Goal: Task Accomplishment & Management: Use online tool/utility

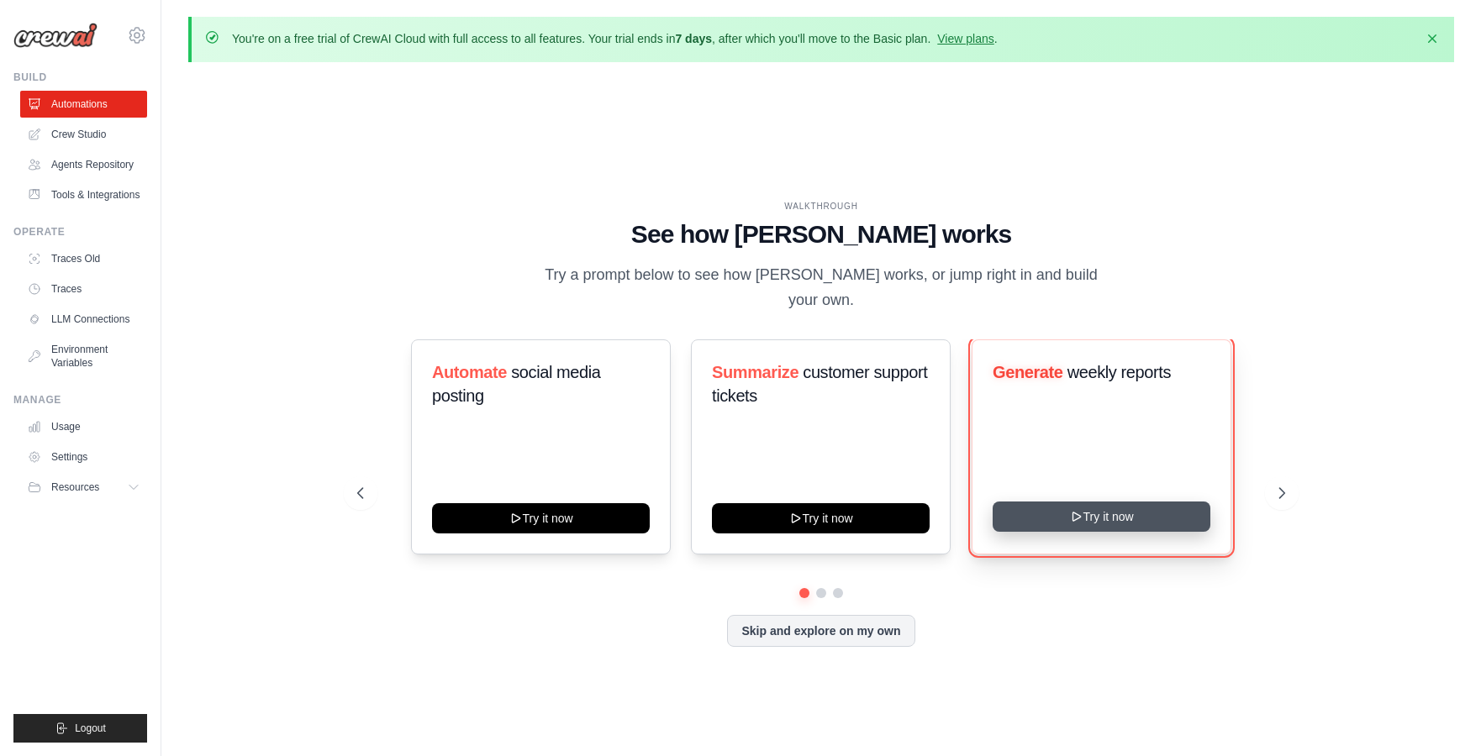
click at [1089, 502] on button "Try it now" at bounding box center [1102, 517] width 218 height 30
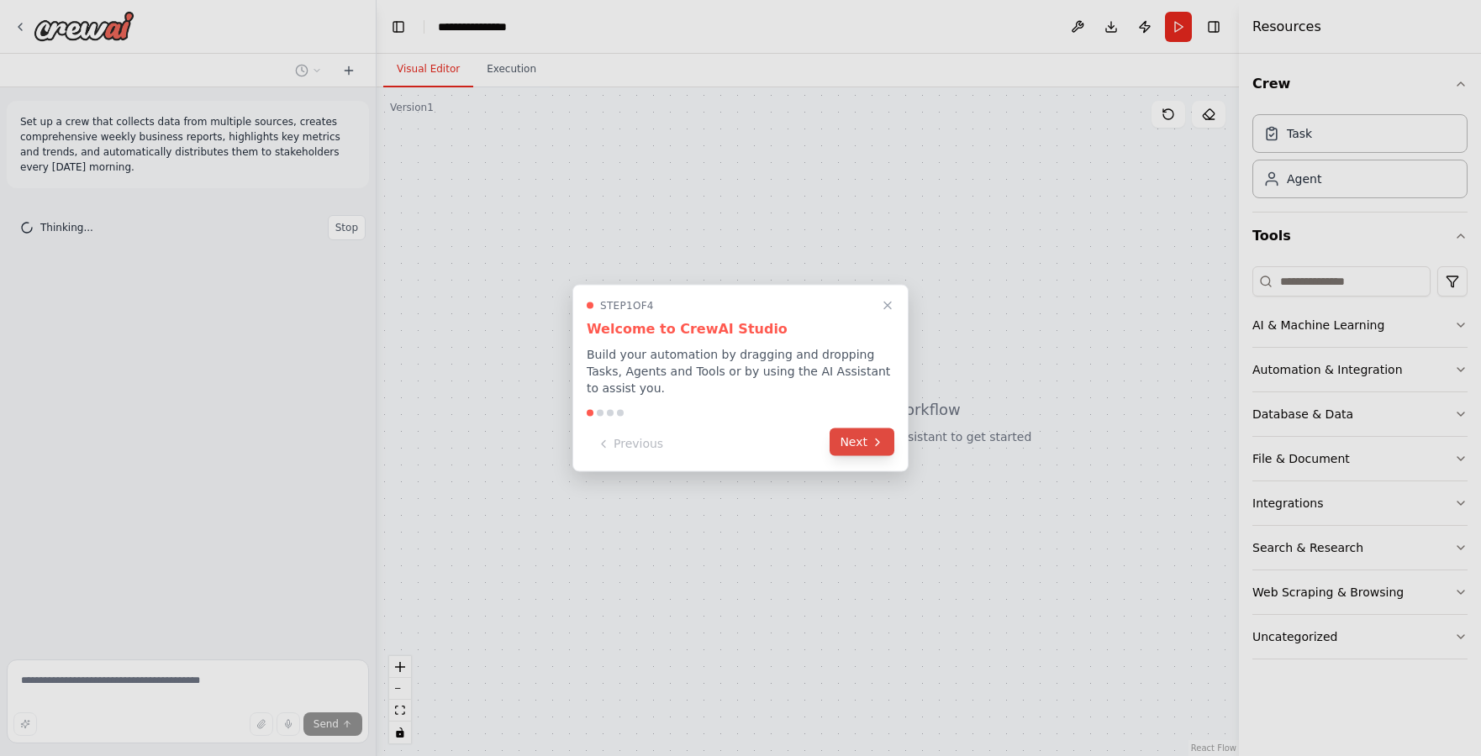
click at [861, 448] on button "Next" at bounding box center [862, 443] width 65 height 28
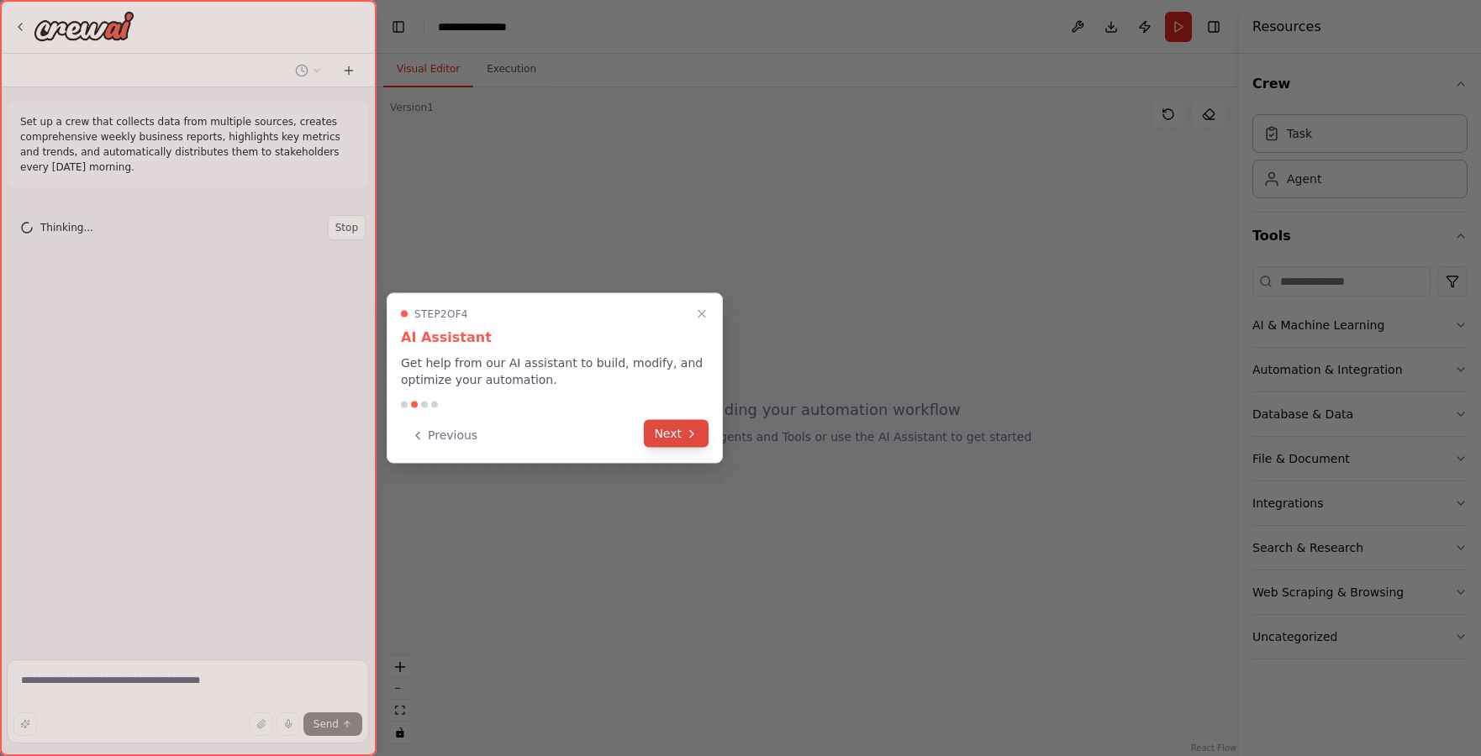
click at [677, 430] on button "Next" at bounding box center [676, 434] width 65 height 28
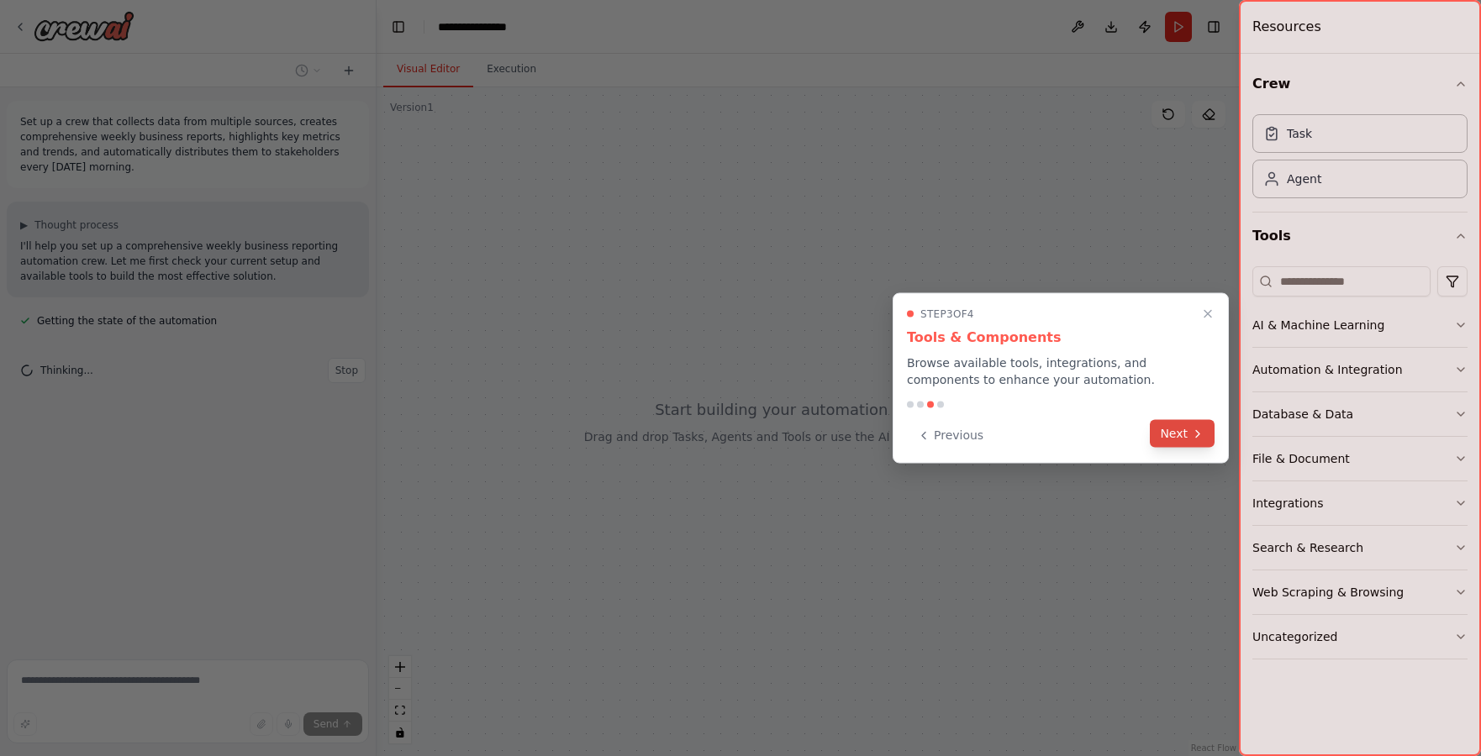
click at [1190, 437] on button "Next" at bounding box center [1182, 434] width 65 height 28
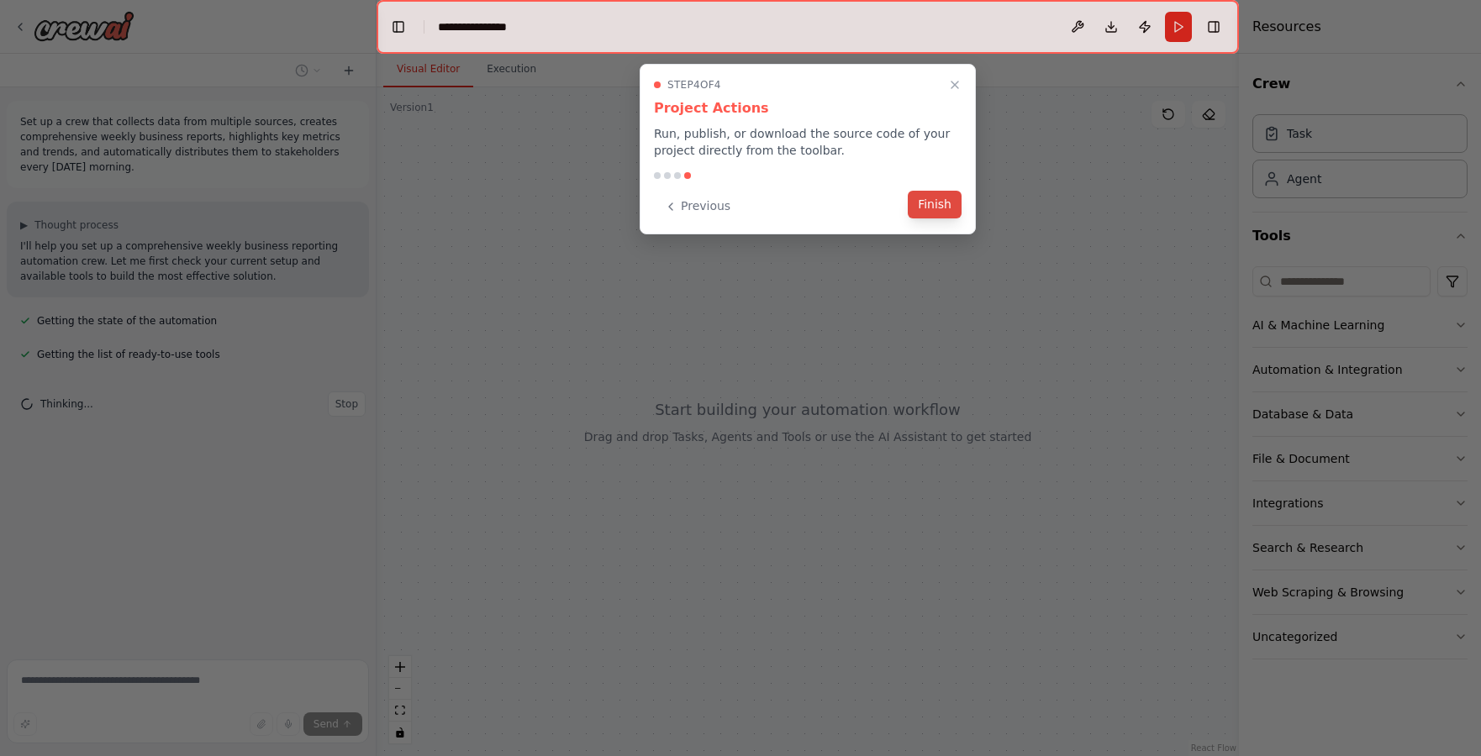
click at [928, 208] on button "Finish" at bounding box center [935, 205] width 54 height 28
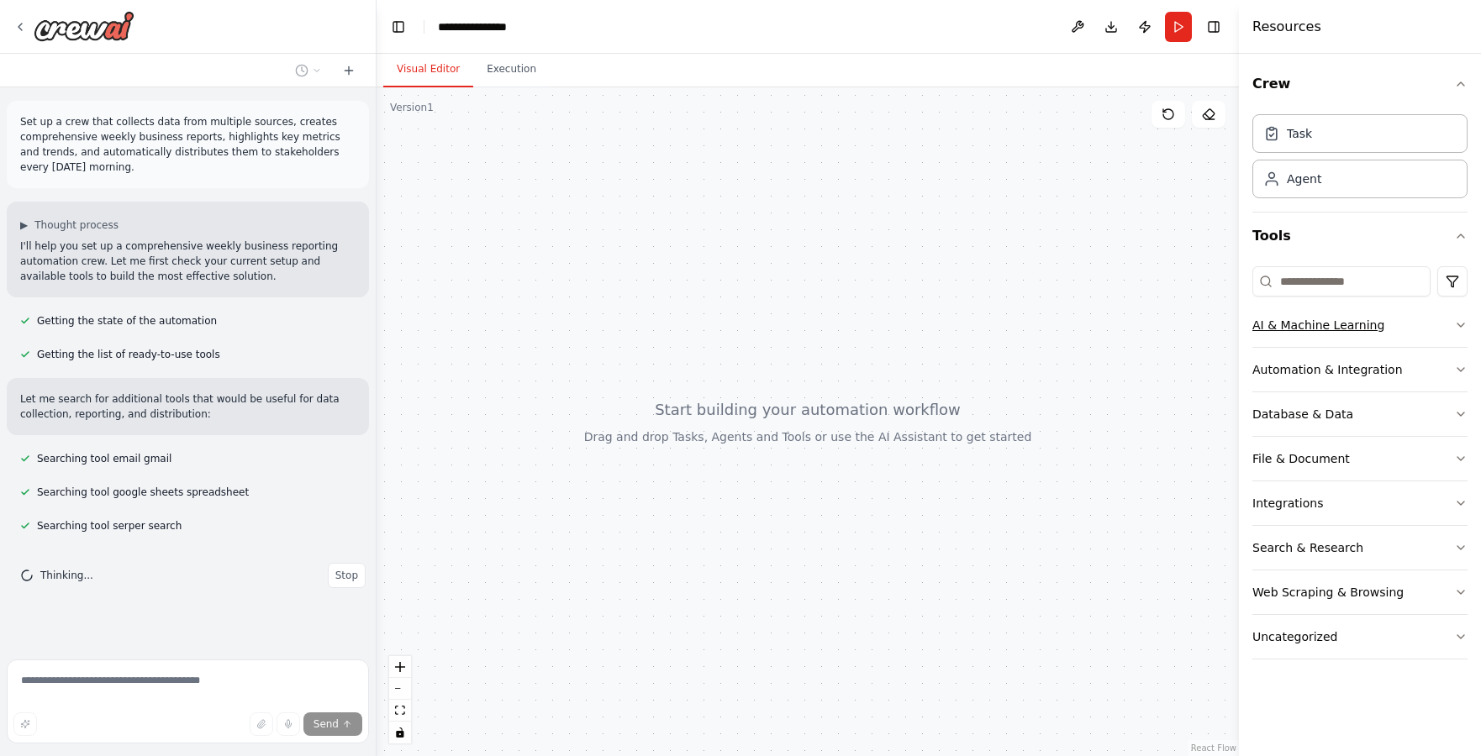
click at [1458, 332] on button "AI & Machine Learning" at bounding box center [1359, 325] width 215 height 44
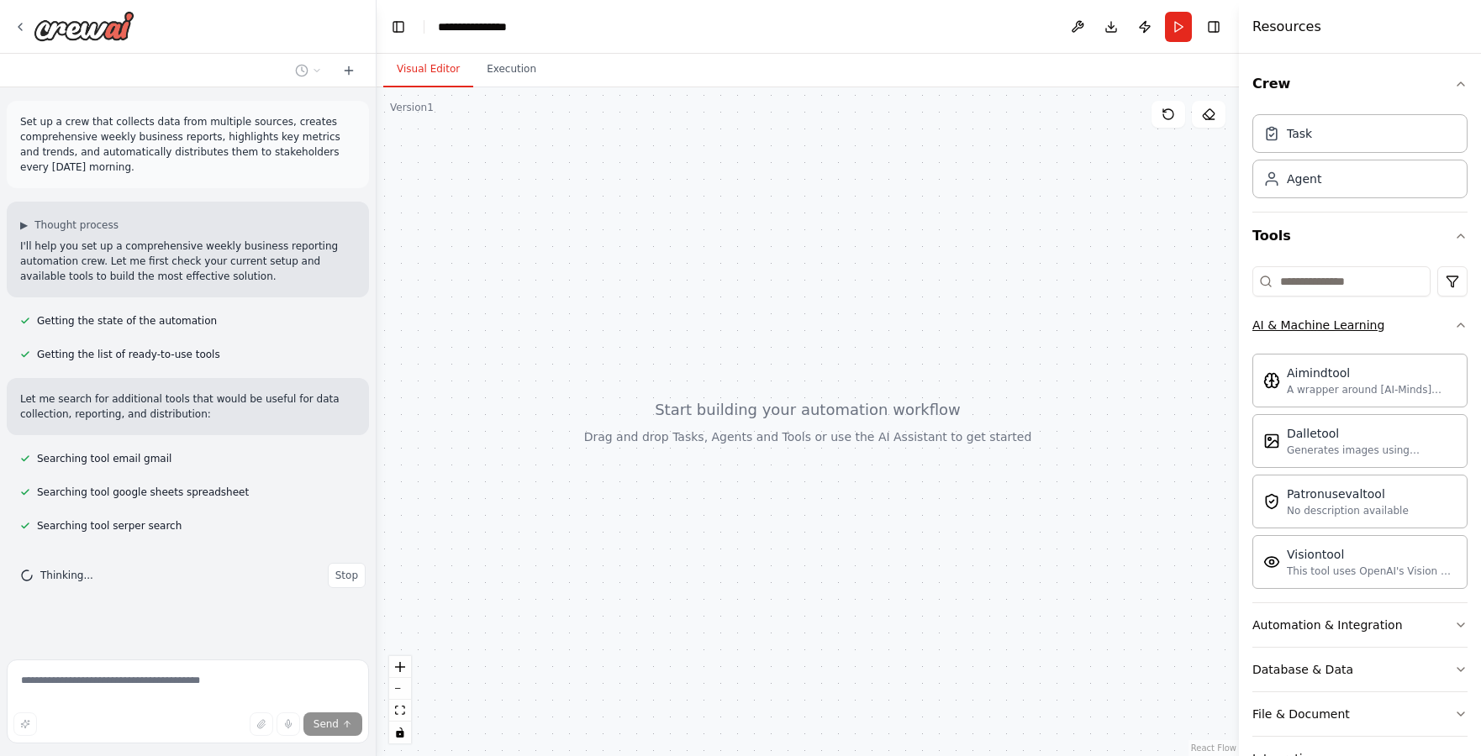
click at [1458, 332] on button "AI & Machine Learning" at bounding box center [1359, 325] width 215 height 44
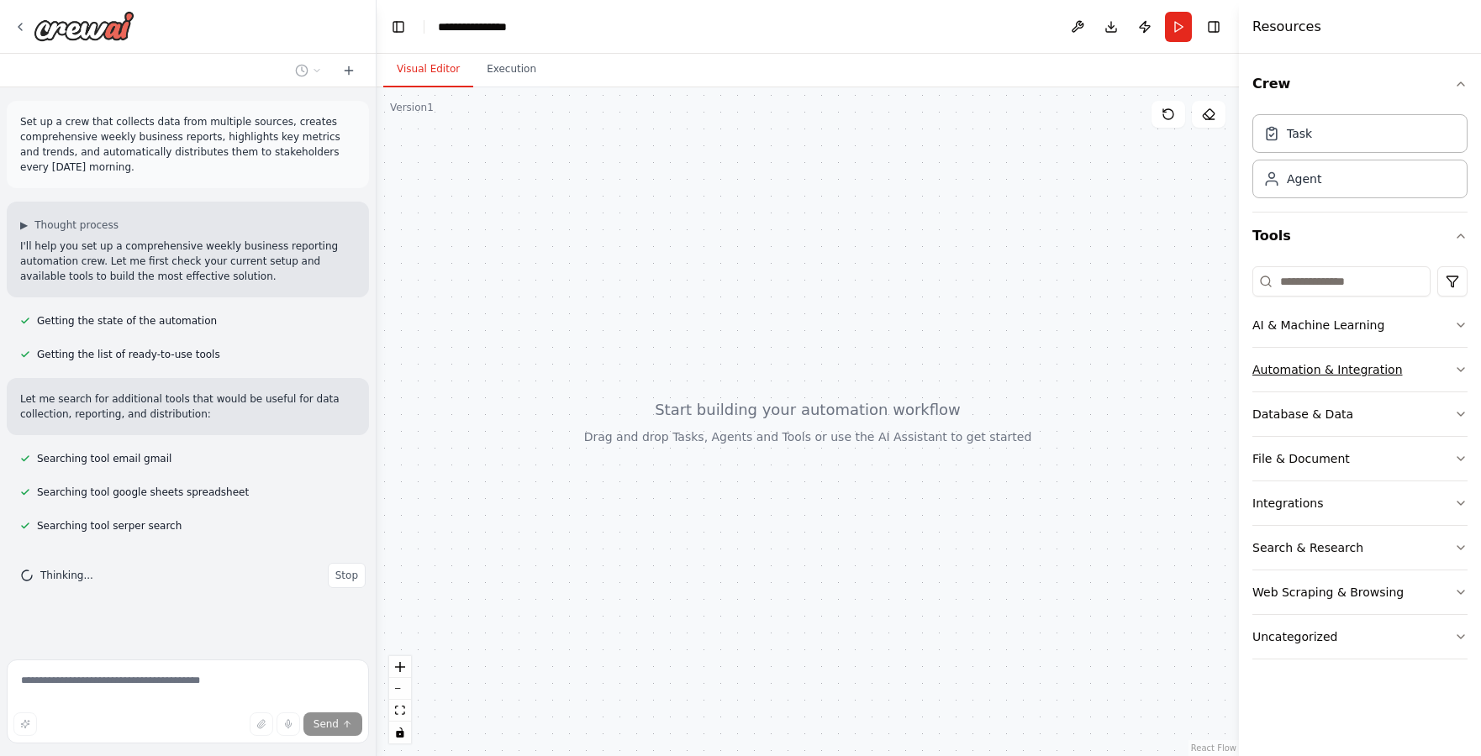
click at [1457, 371] on icon "button" at bounding box center [1460, 369] width 13 height 13
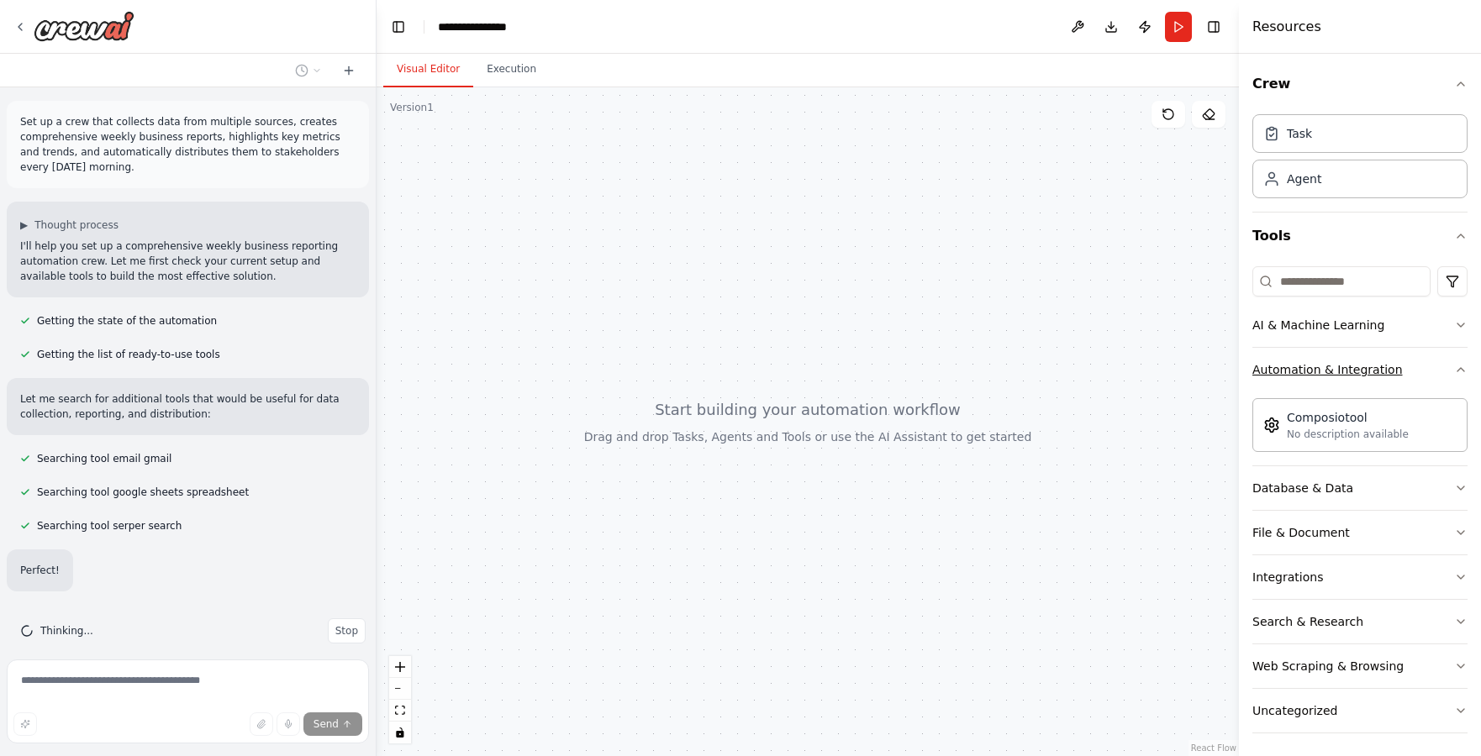
scroll to position [64, 0]
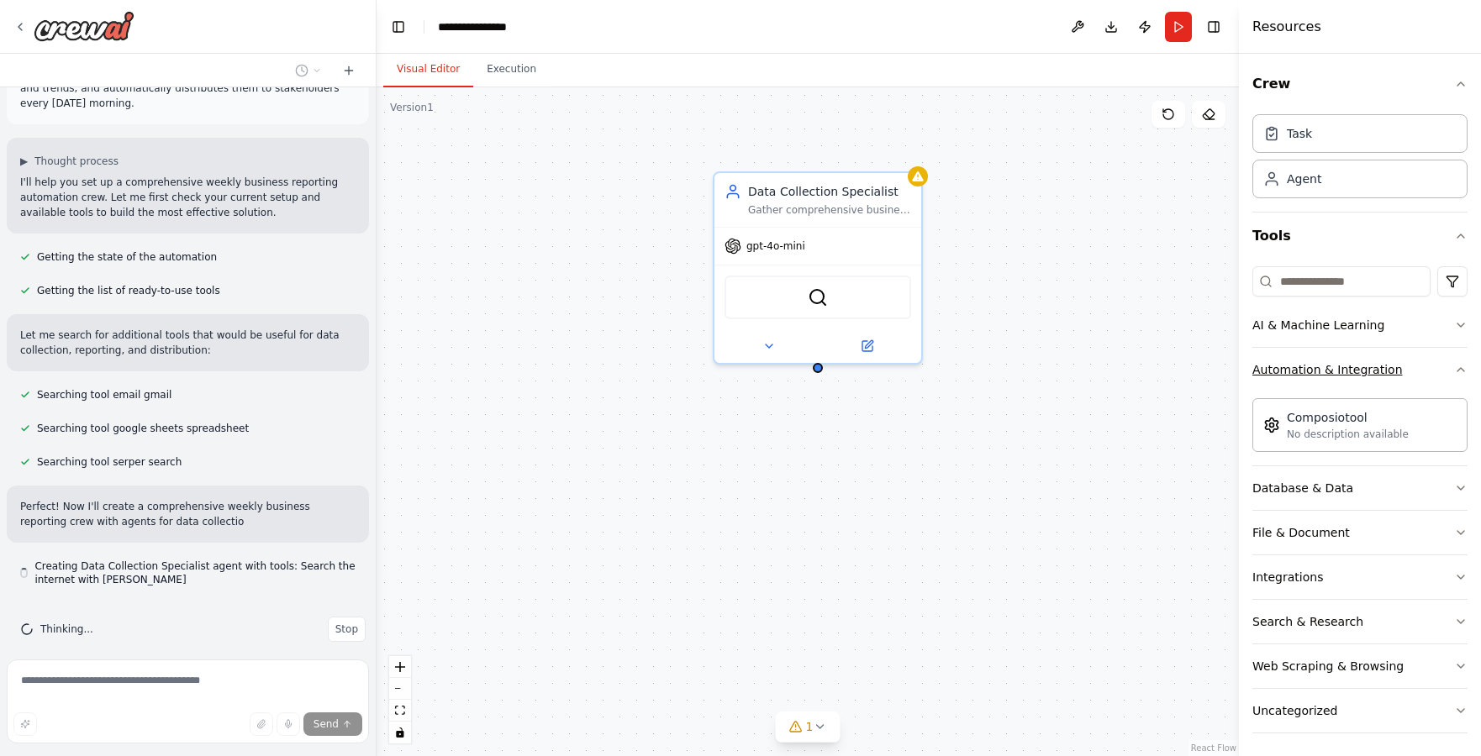
click at [1457, 371] on icon "button" at bounding box center [1460, 369] width 7 height 3
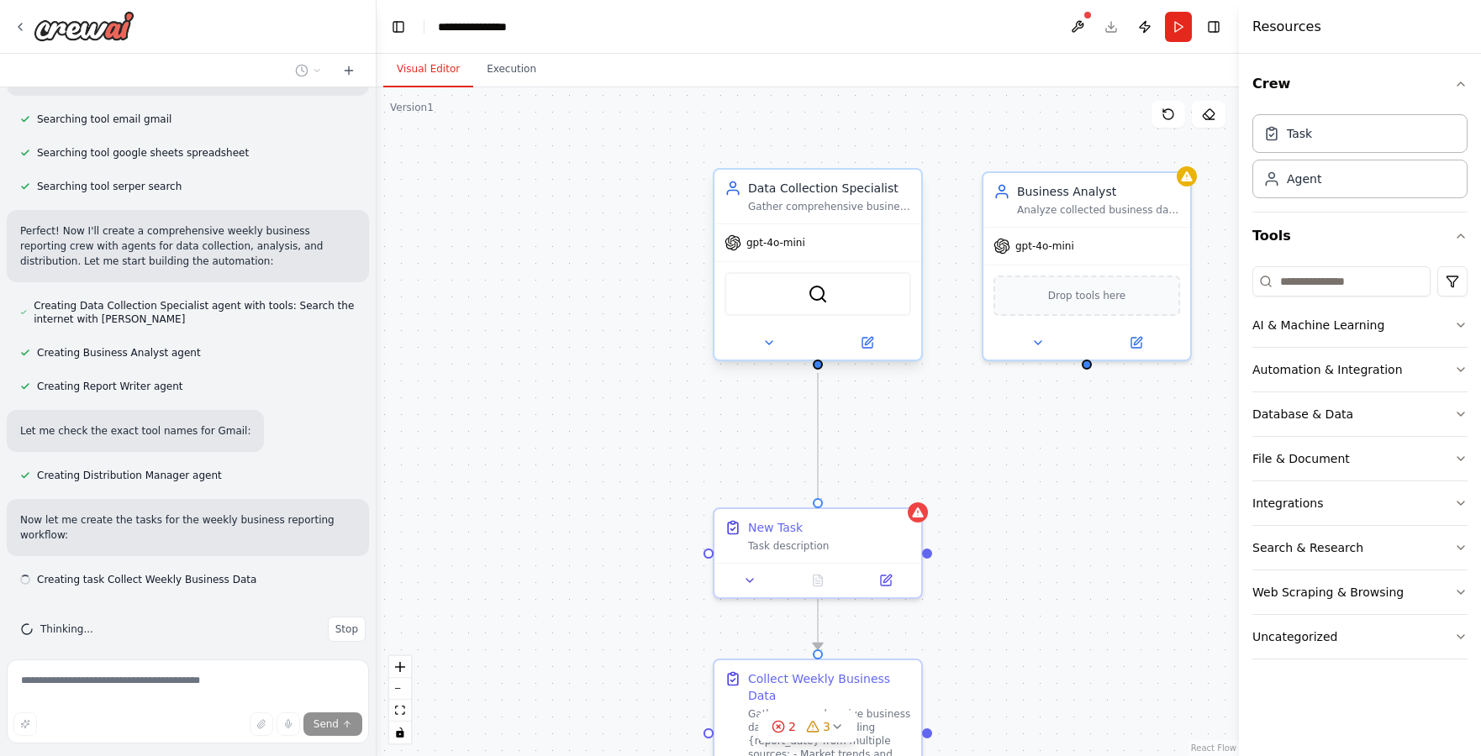
scroll to position [355, 0]
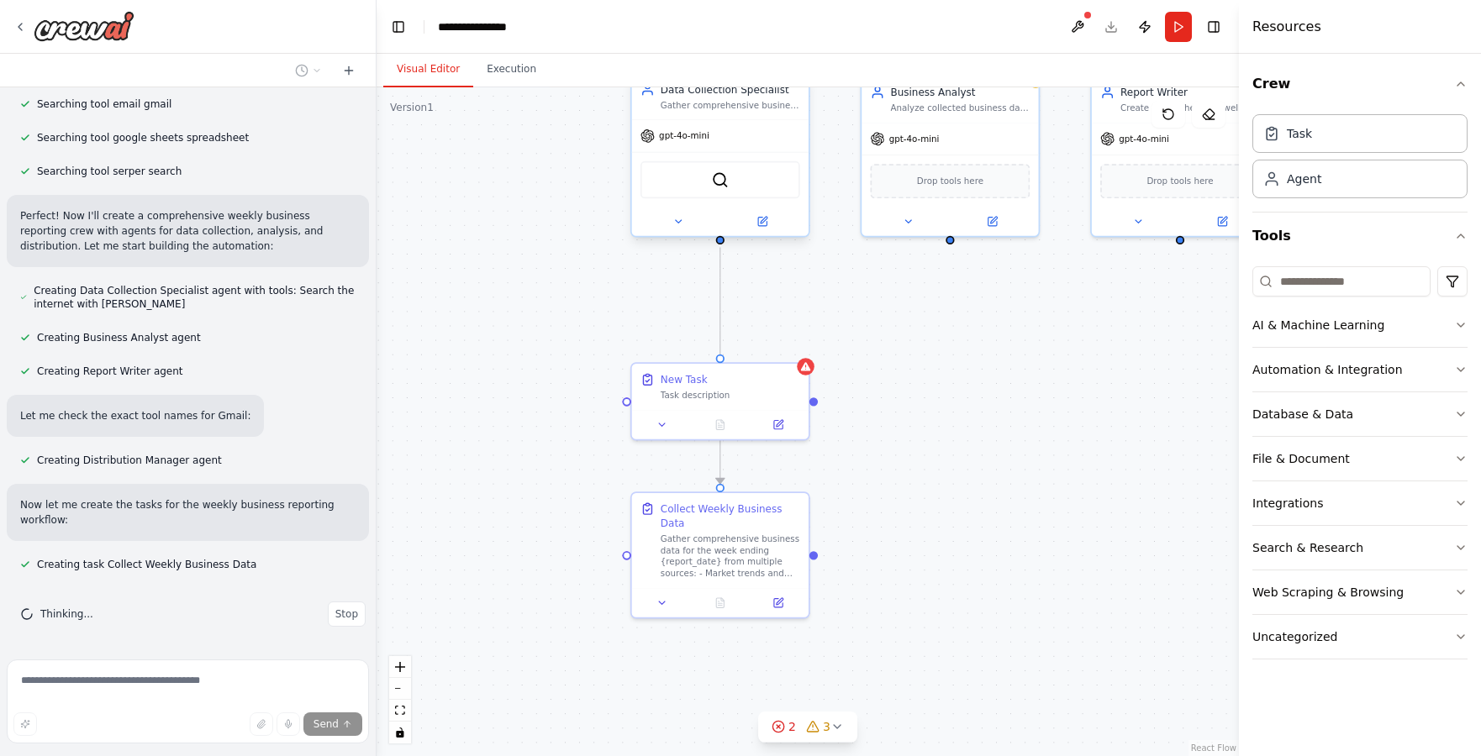
drag, startPoint x: 929, startPoint y: 449, endPoint x: 826, endPoint y: 304, distance: 177.2
click at [826, 304] on div ".deletable-edge-delete-btn { width: 20px; height: 20px; border: 0px solid #ffff…" at bounding box center [808, 421] width 862 height 669
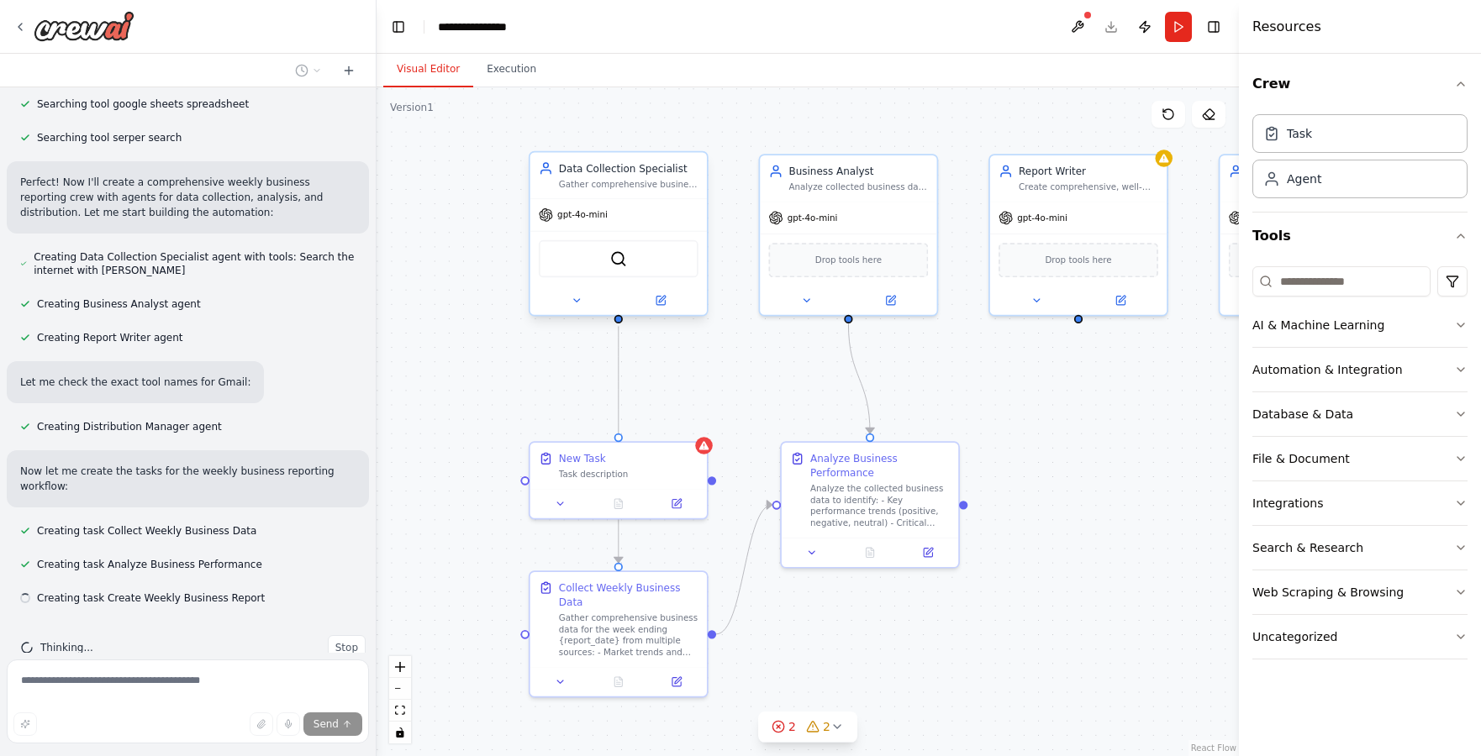
scroll to position [422, 0]
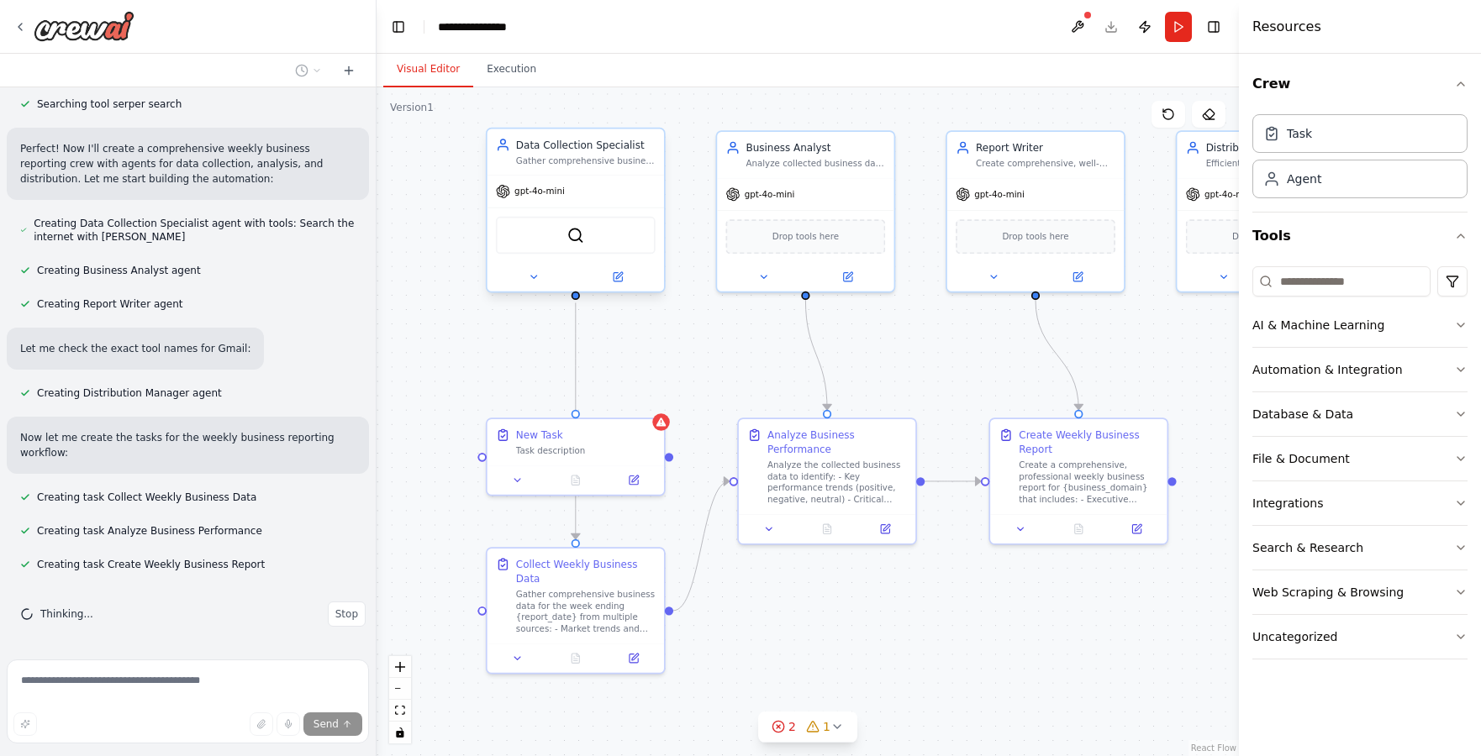
drag, startPoint x: 832, startPoint y: 273, endPoint x: 688, endPoint y: 329, distance: 154.8
click at [688, 329] on div ".deletable-edge-delete-btn { width: 20px; height: 20px; border: 0px solid #ffff…" at bounding box center [808, 421] width 862 height 669
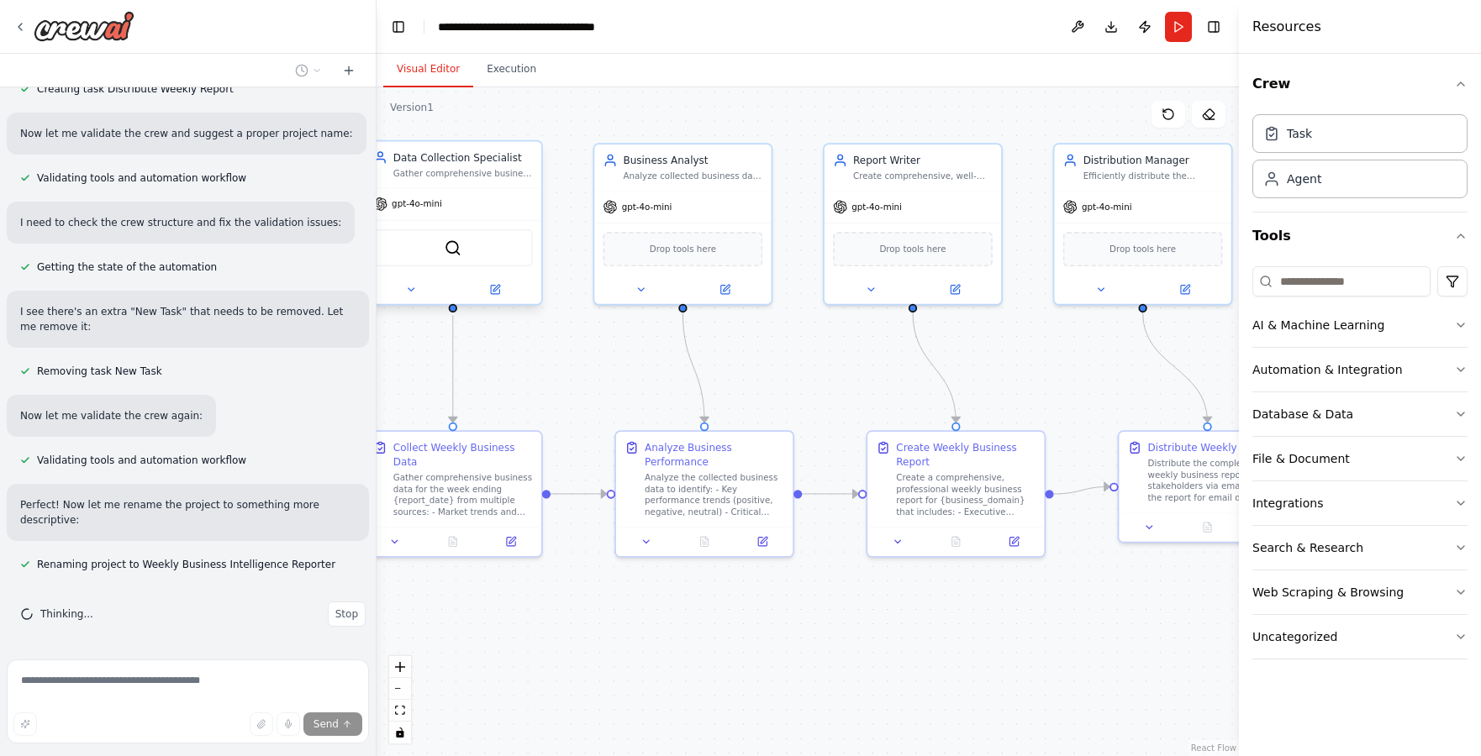
scroll to position [972, 0]
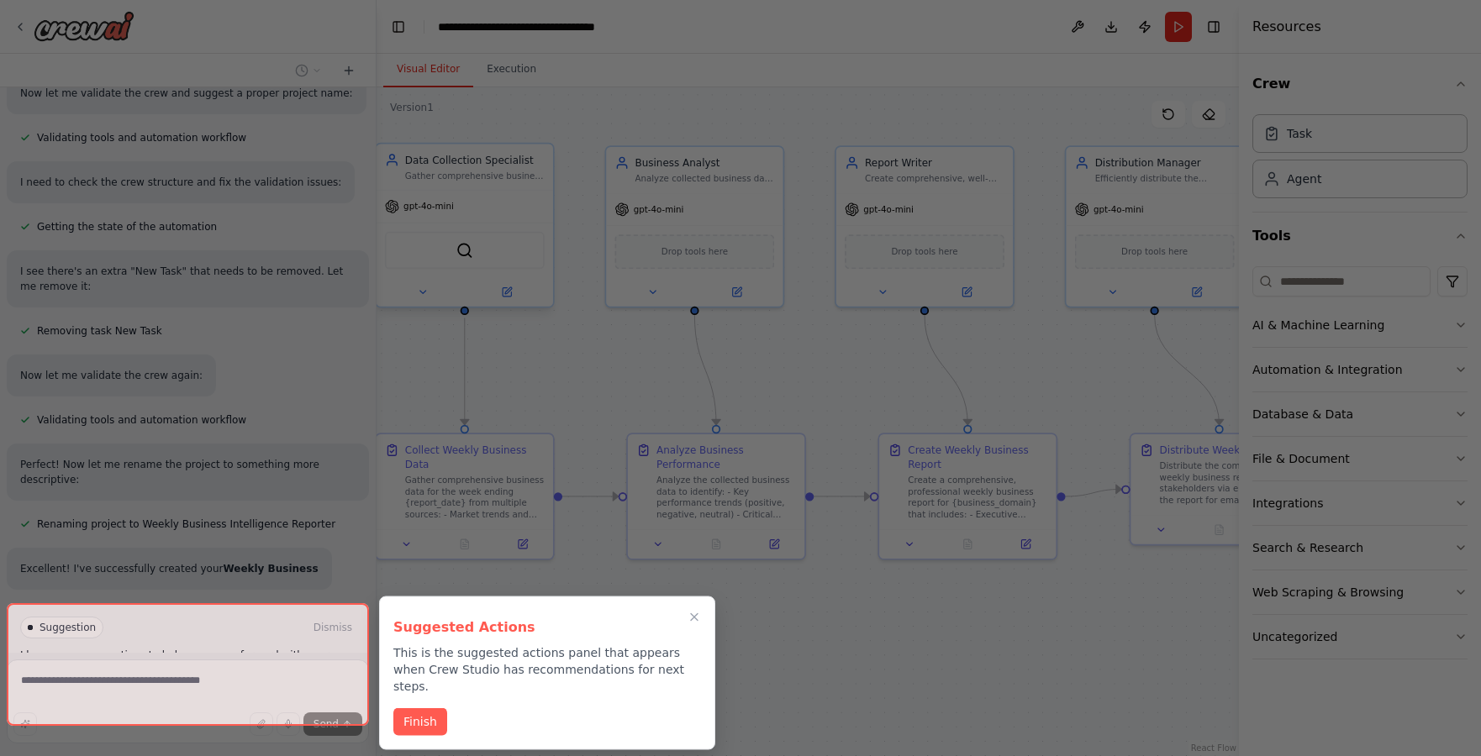
drag, startPoint x: 736, startPoint y: 382, endPoint x: 625, endPoint y: 398, distance: 112.0
click at [625, 398] on div "Set up a crew that collects data from multiple sources, creates comprehensive w…" at bounding box center [740, 378] width 1481 height 756
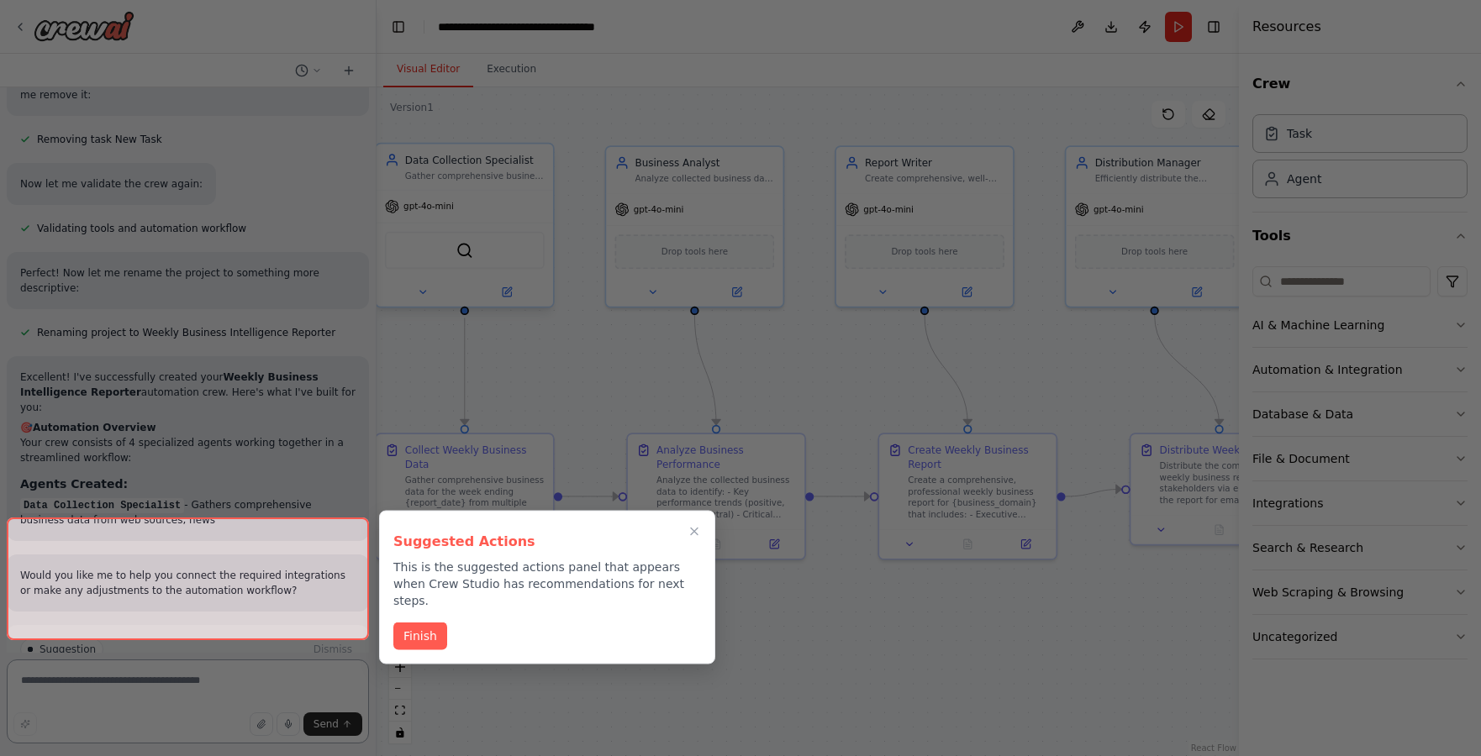
scroll to position [1256, 0]
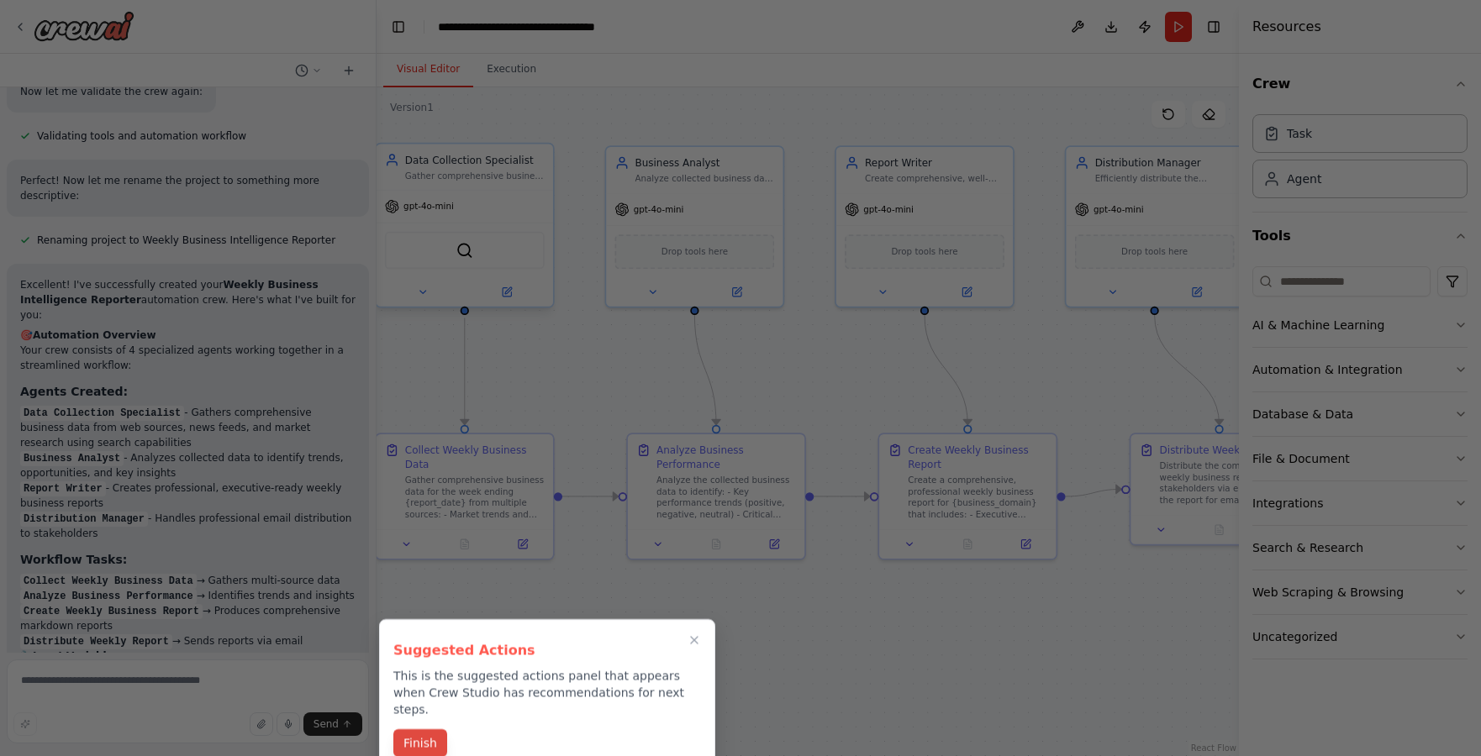
click at [419, 730] on button "Finish" at bounding box center [420, 744] width 54 height 28
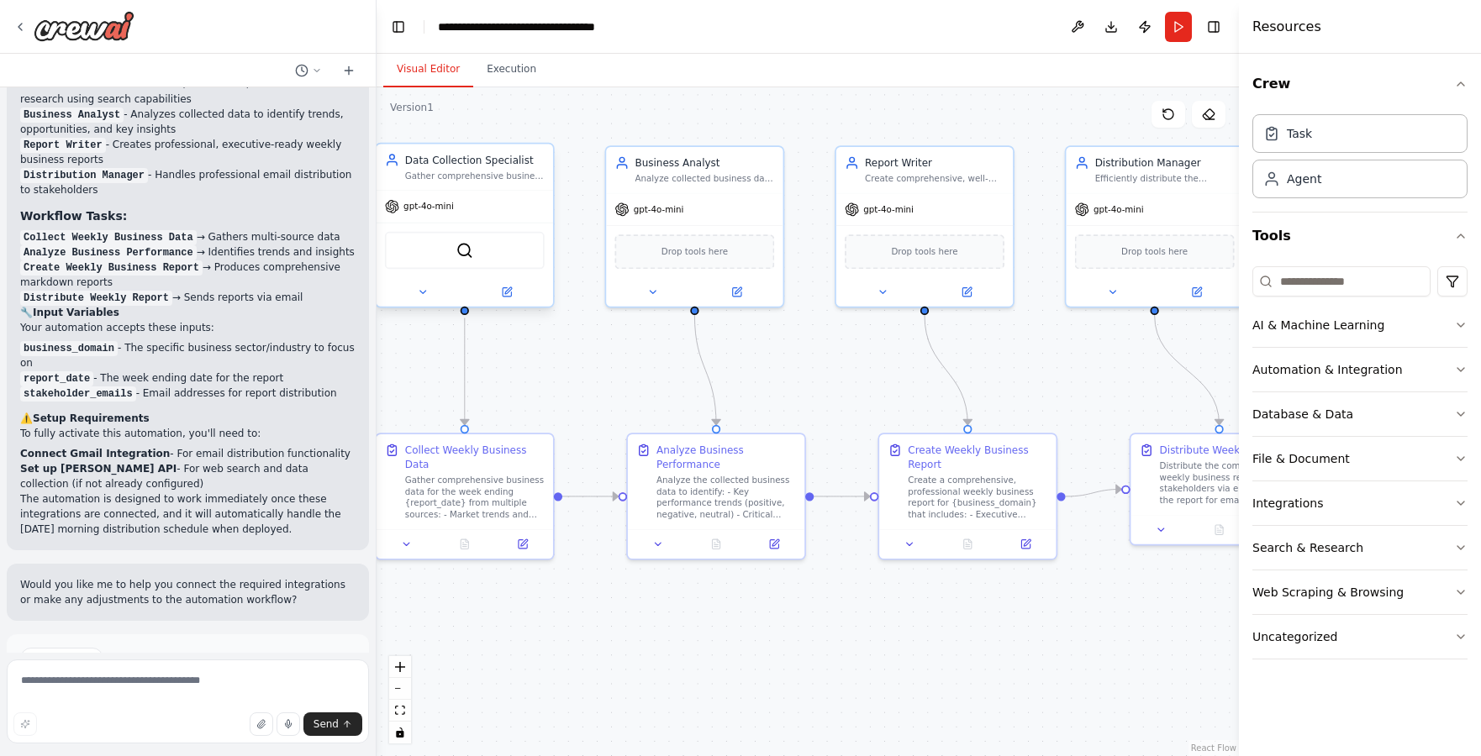
scroll to position [1589, 0]
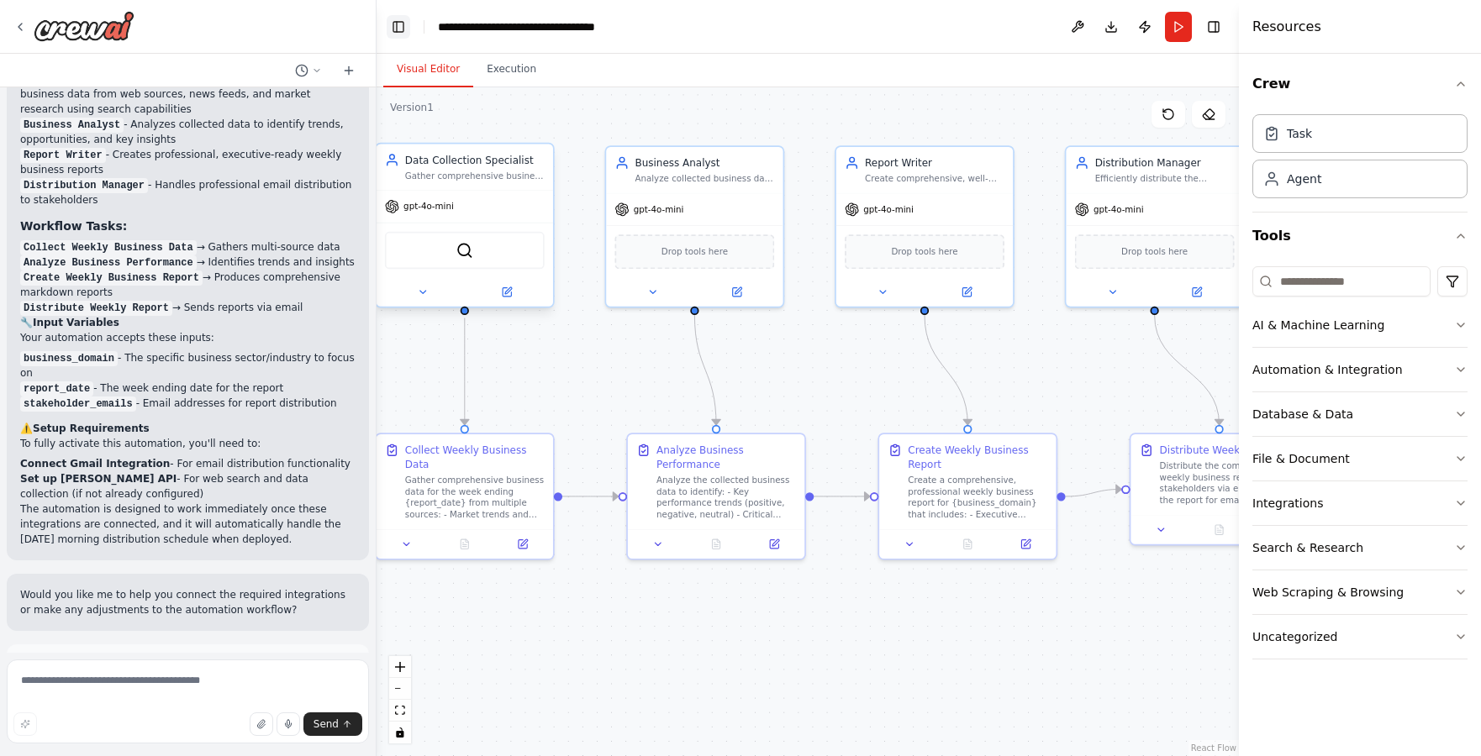
click at [398, 29] on button "Toggle Left Sidebar" at bounding box center [399, 27] width 24 height 24
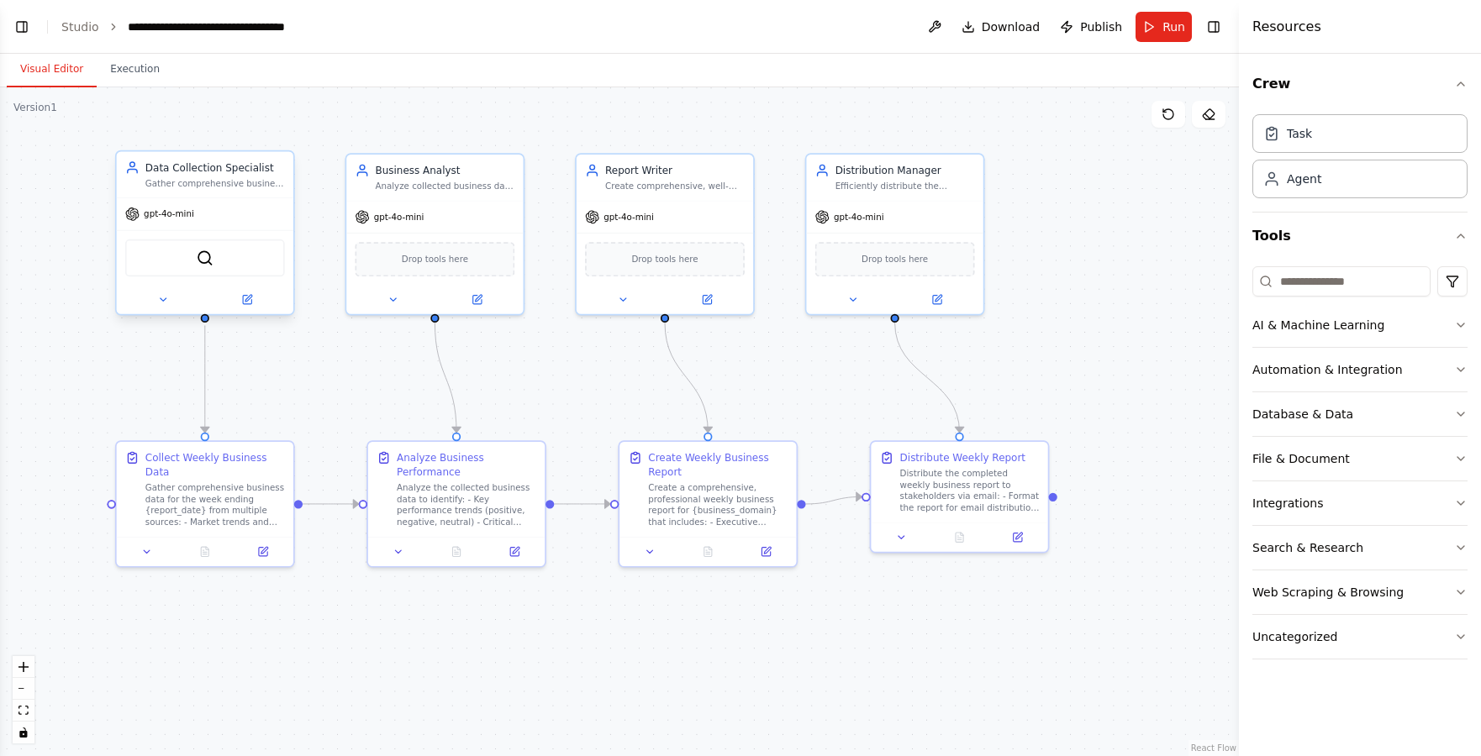
drag, startPoint x: 415, startPoint y: 127, endPoint x: 532, endPoint y: 134, distance: 117.1
click at [532, 134] on div ".deletable-edge-delete-btn { width: 20px; height: 20px; border: 0px solid #ffff…" at bounding box center [619, 421] width 1239 height 669
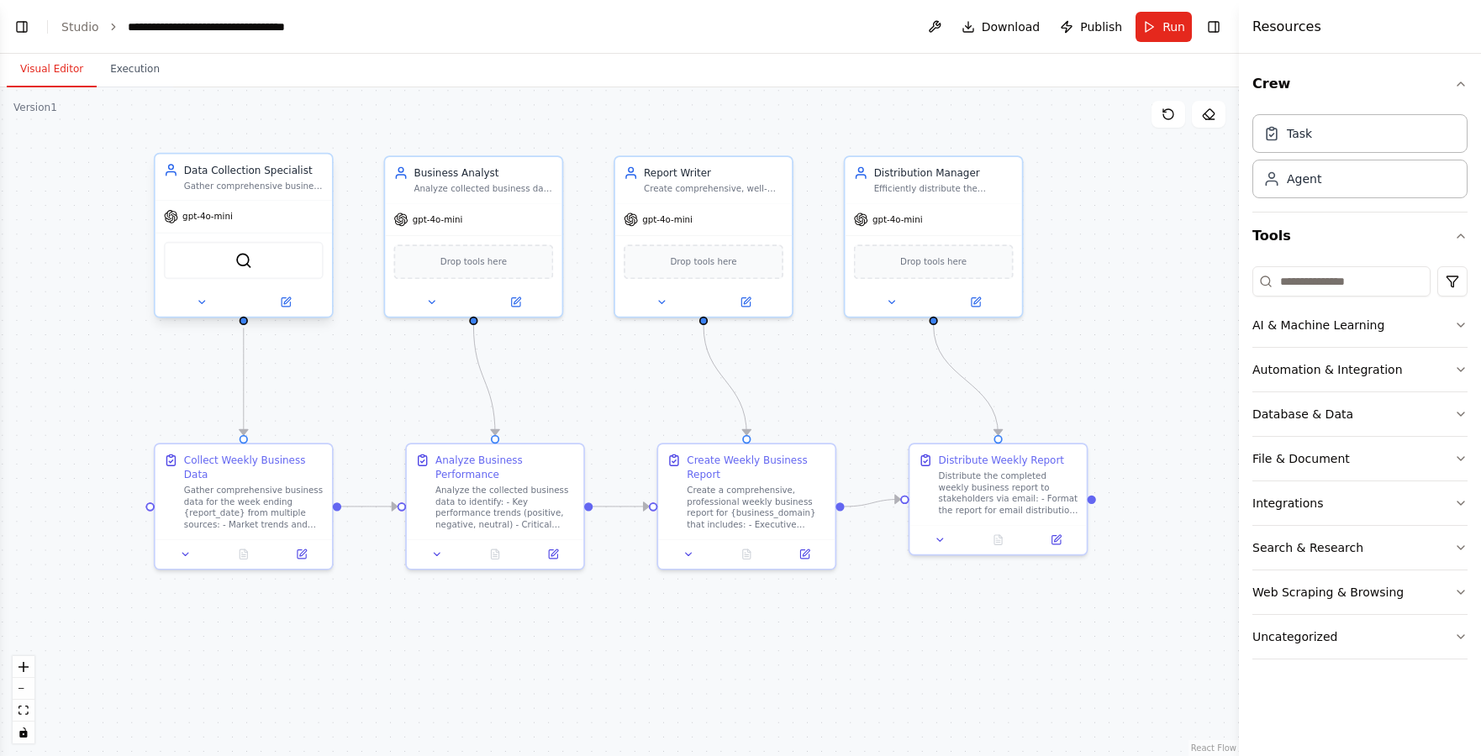
drag, startPoint x: 354, startPoint y: 119, endPoint x: 393, endPoint y: 122, distance: 38.7
click at [393, 122] on div ".deletable-edge-delete-btn { width: 20px; height: 20px; border: 0px solid #ffff…" at bounding box center [619, 421] width 1239 height 669
click at [1356, 375] on div "Automation & Integration" at bounding box center [1327, 369] width 150 height 17
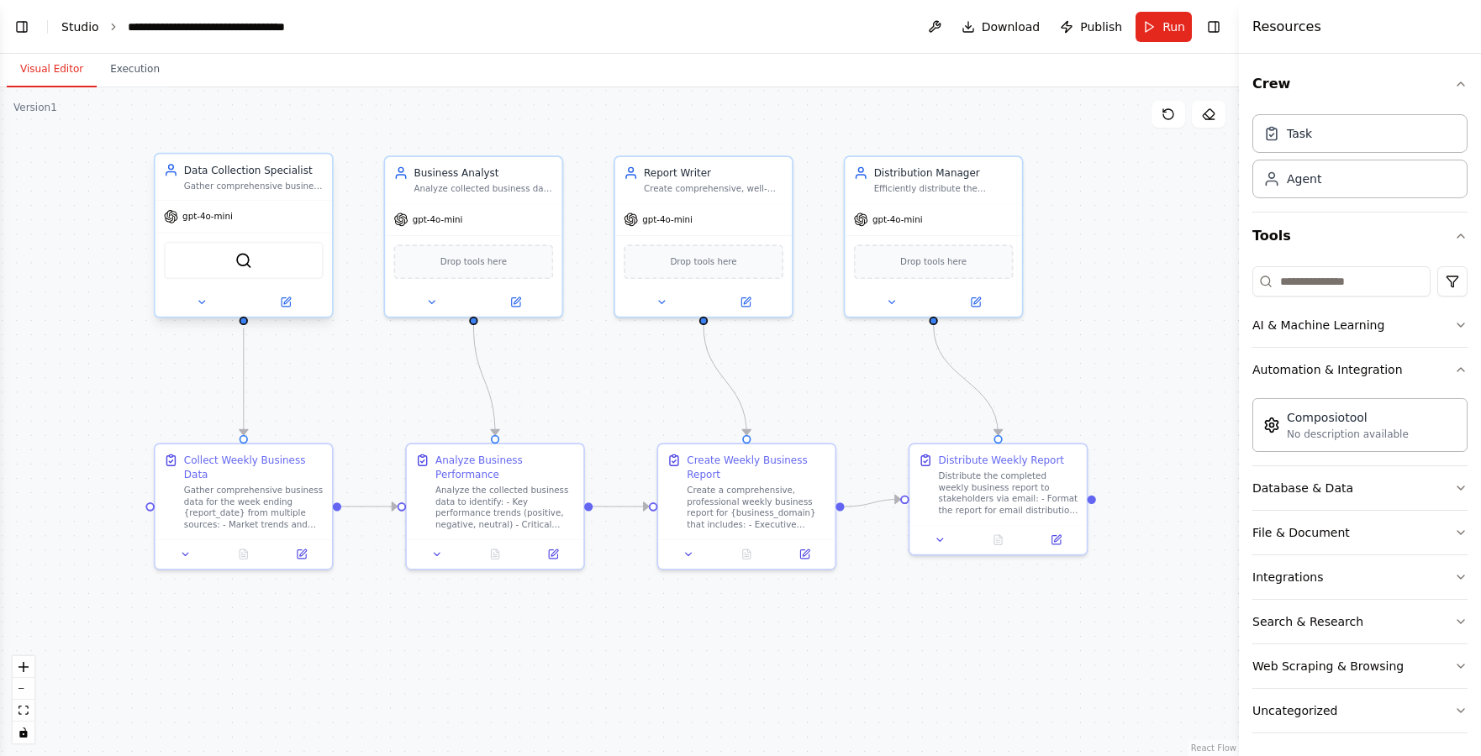
click at [83, 25] on link "Studio" at bounding box center [80, 26] width 38 height 13
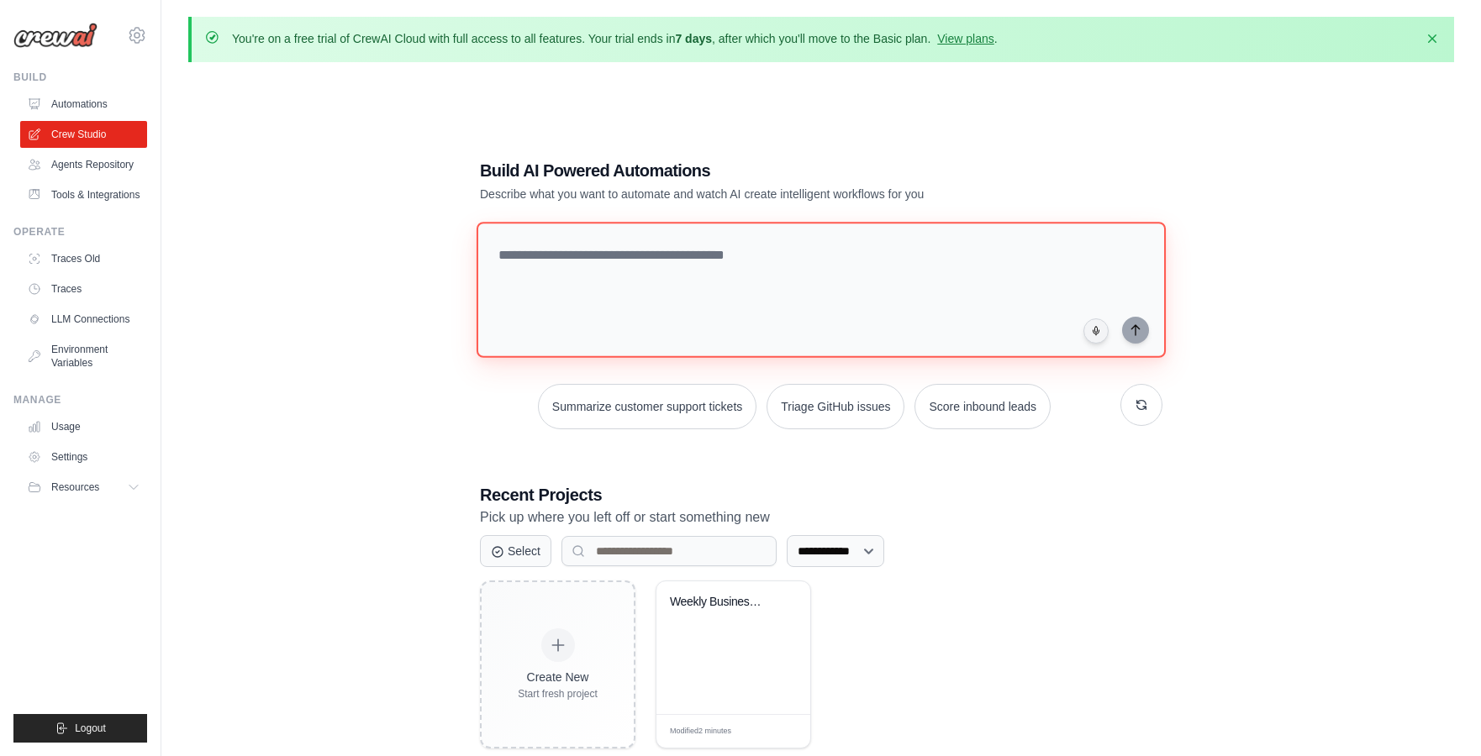
click at [708, 282] on textarea at bounding box center [821, 290] width 689 height 136
type textarea "**********"
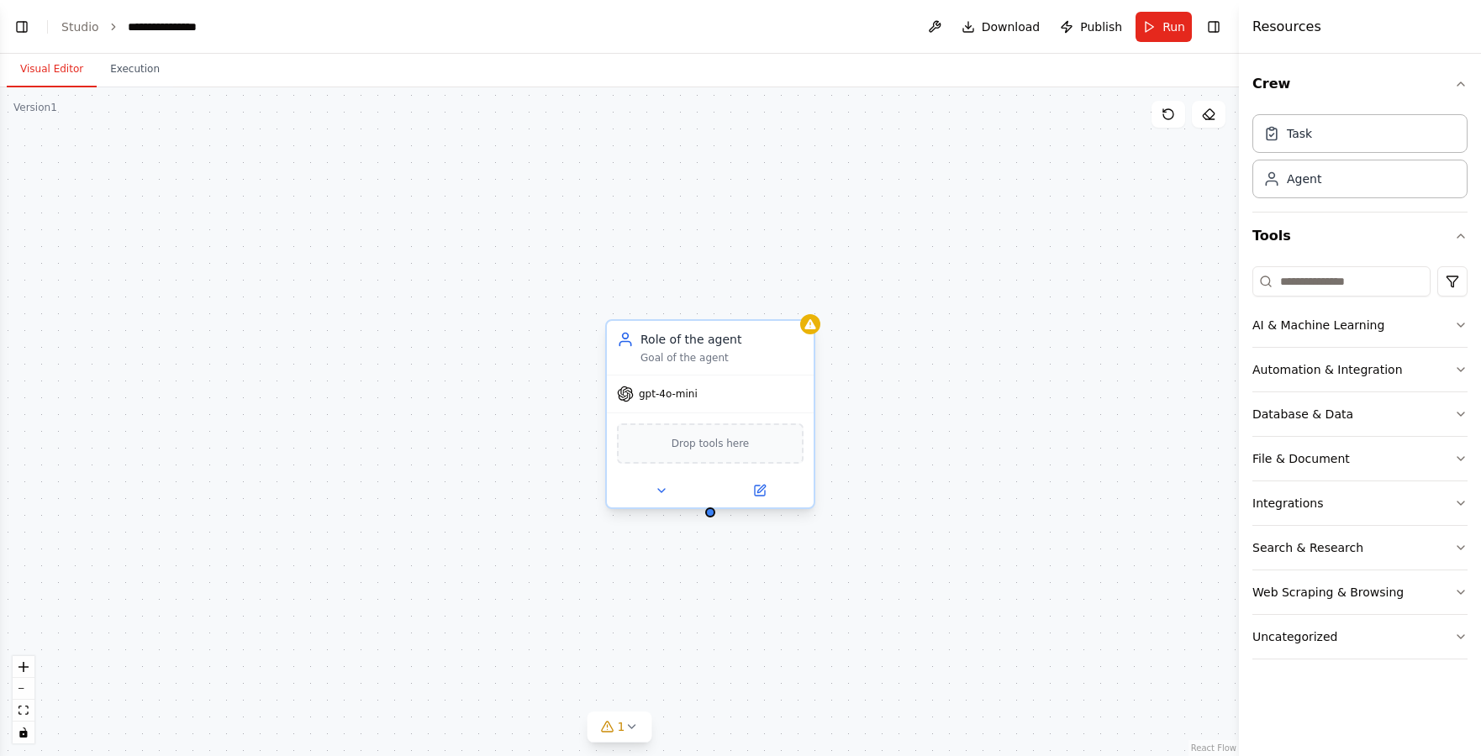
click at [697, 362] on div "Goal of the agent" at bounding box center [721, 357] width 163 height 13
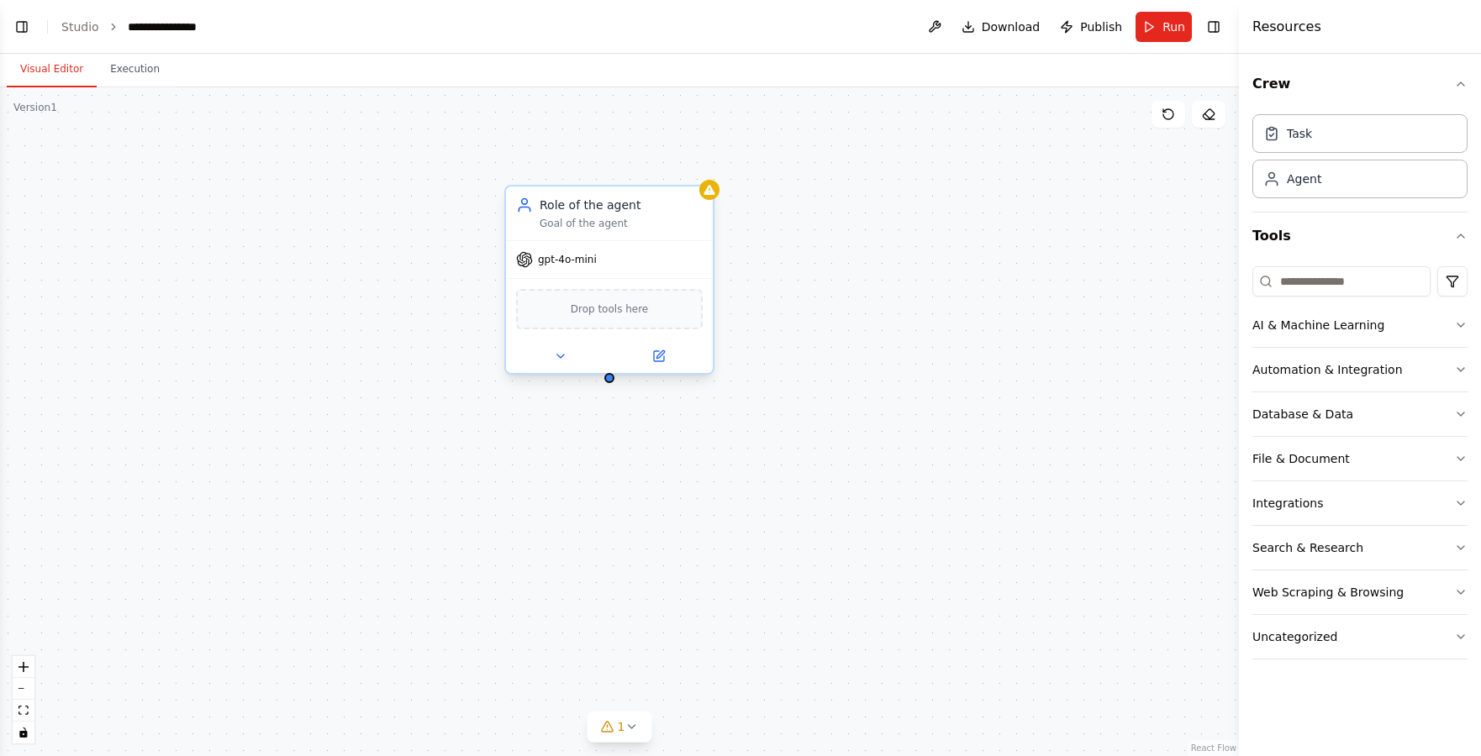
drag, startPoint x: 755, startPoint y: 337, endPoint x: 661, endPoint y: 194, distance: 170.6
click at [661, 194] on div "Role of the agent Goal of the agent" at bounding box center [609, 214] width 207 height 54
click at [29, 33] on button "Toggle Left Sidebar" at bounding box center [22, 27] width 24 height 24
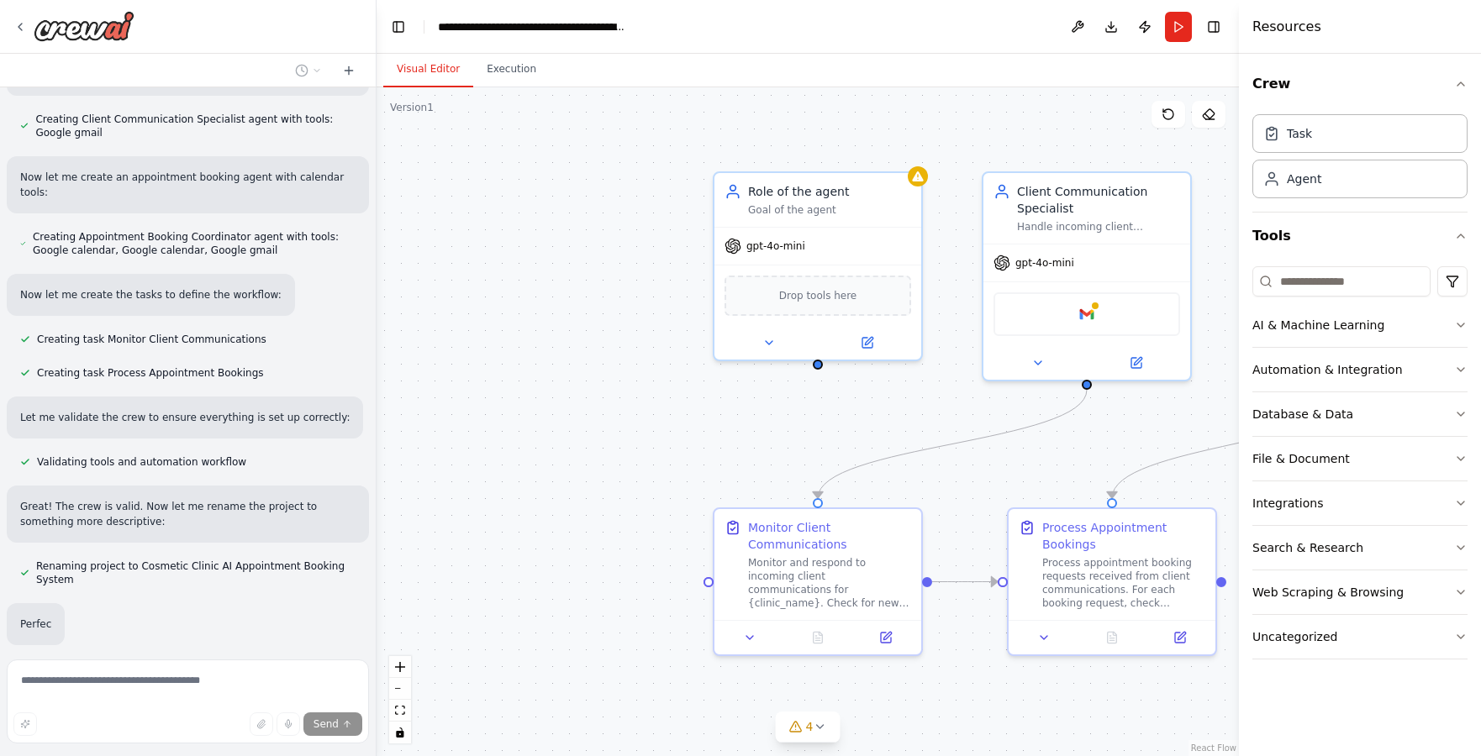
scroll to position [938, 0]
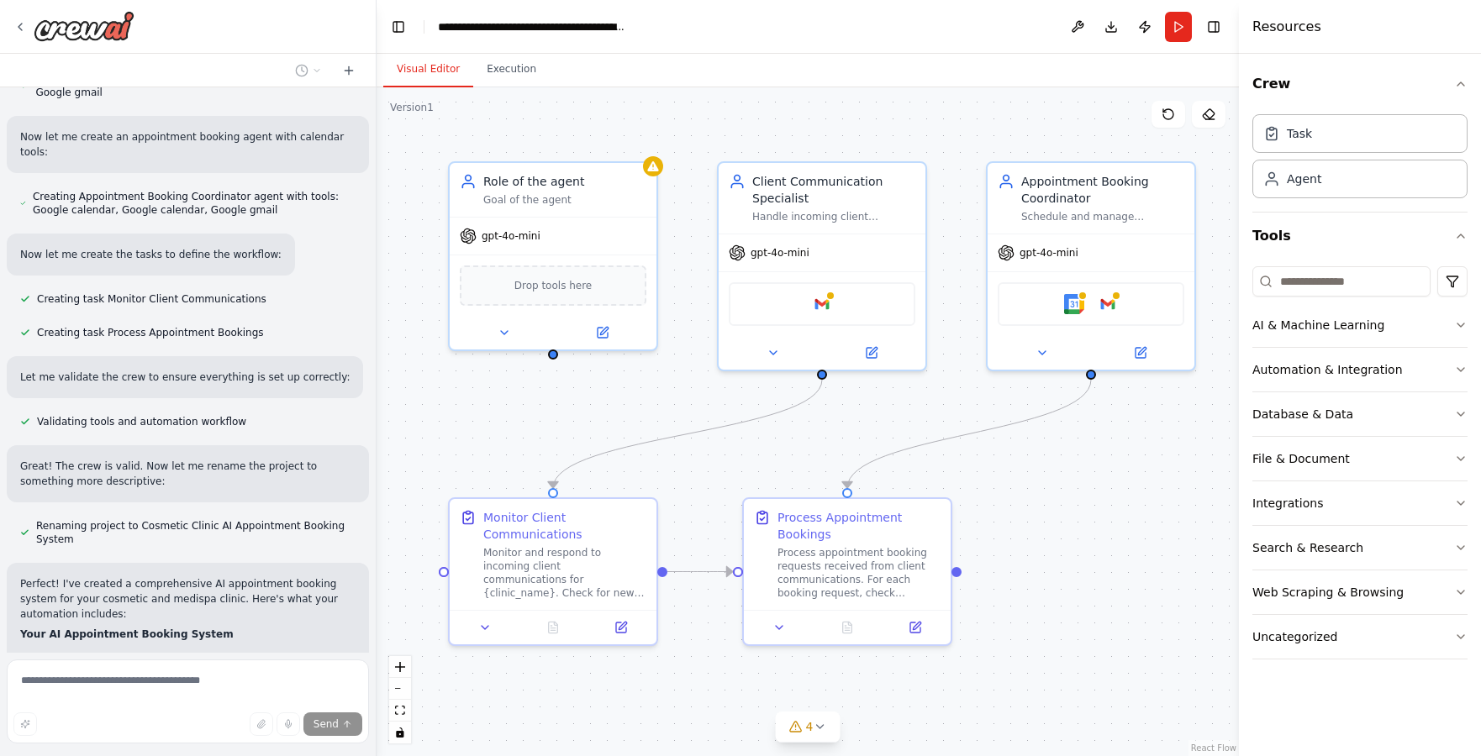
drag, startPoint x: 1061, startPoint y: 117, endPoint x: 796, endPoint y: 107, distance: 264.9
click at [796, 107] on div ".deletable-edge-delete-btn { width: 20px; height: 20px; border: 0px solid #ffff…" at bounding box center [808, 421] width 862 height 669
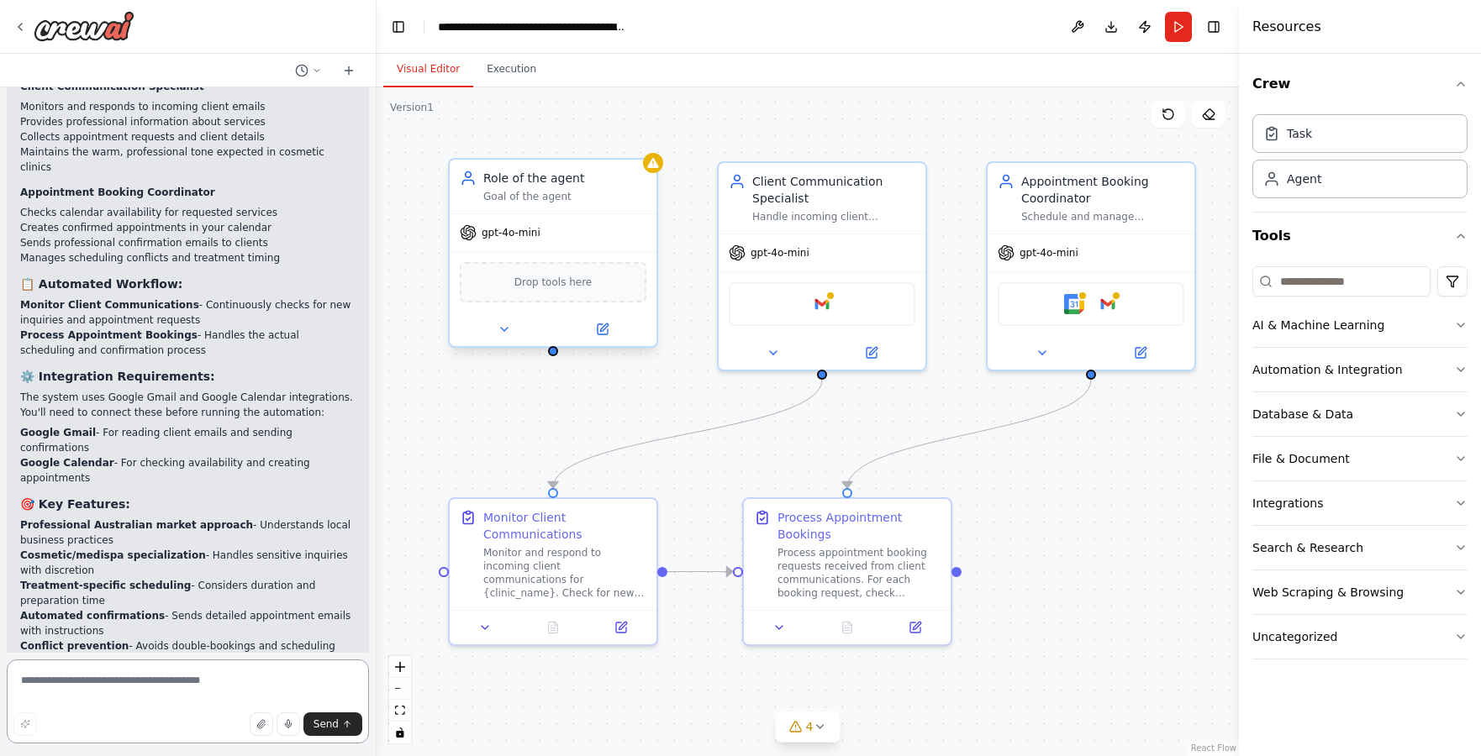
scroll to position [1852, 0]
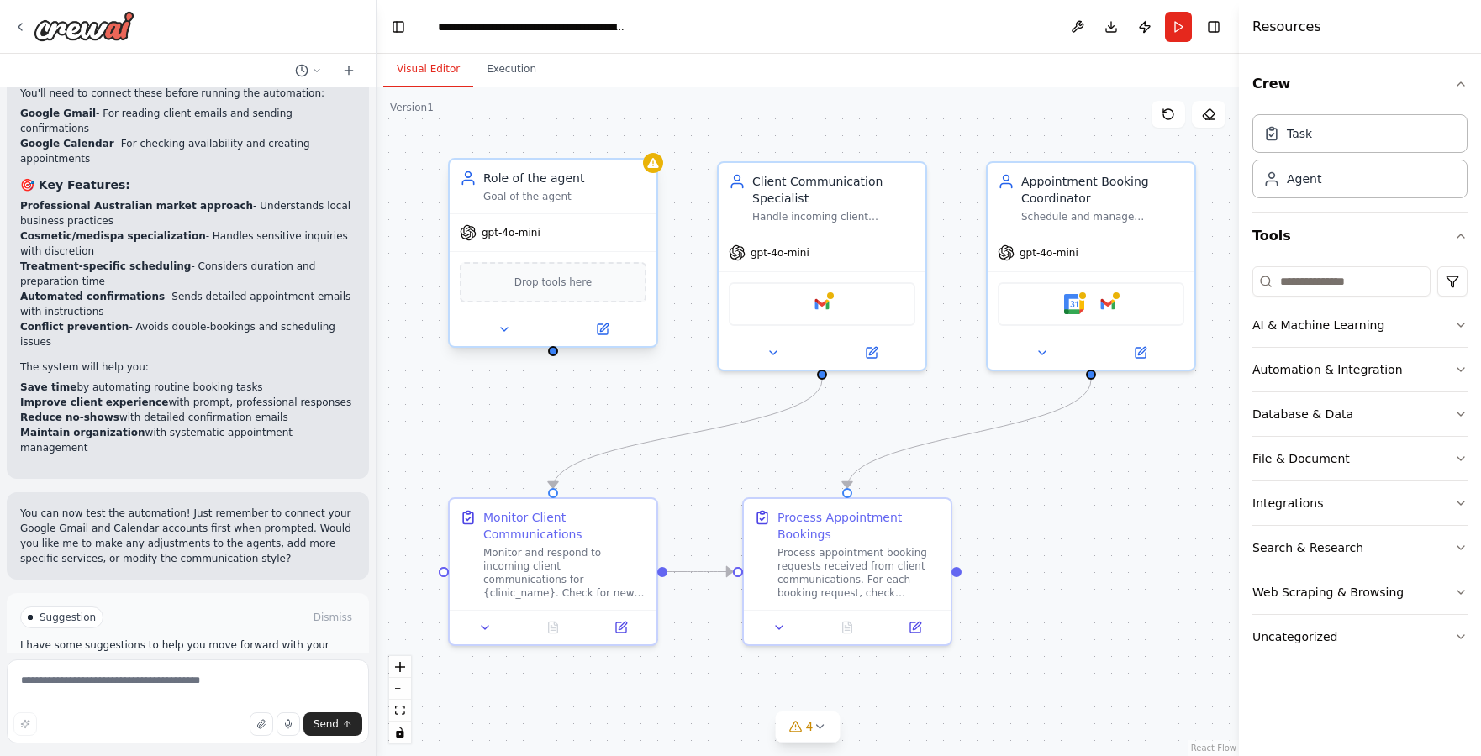
click at [605, 199] on div "Goal of the agent" at bounding box center [564, 196] width 163 height 13
click at [644, 143] on icon at bounding box center [643, 143] width 7 height 9
click at [607, 137] on button "Confirm" at bounding box center [596, 143] width 60 height 20
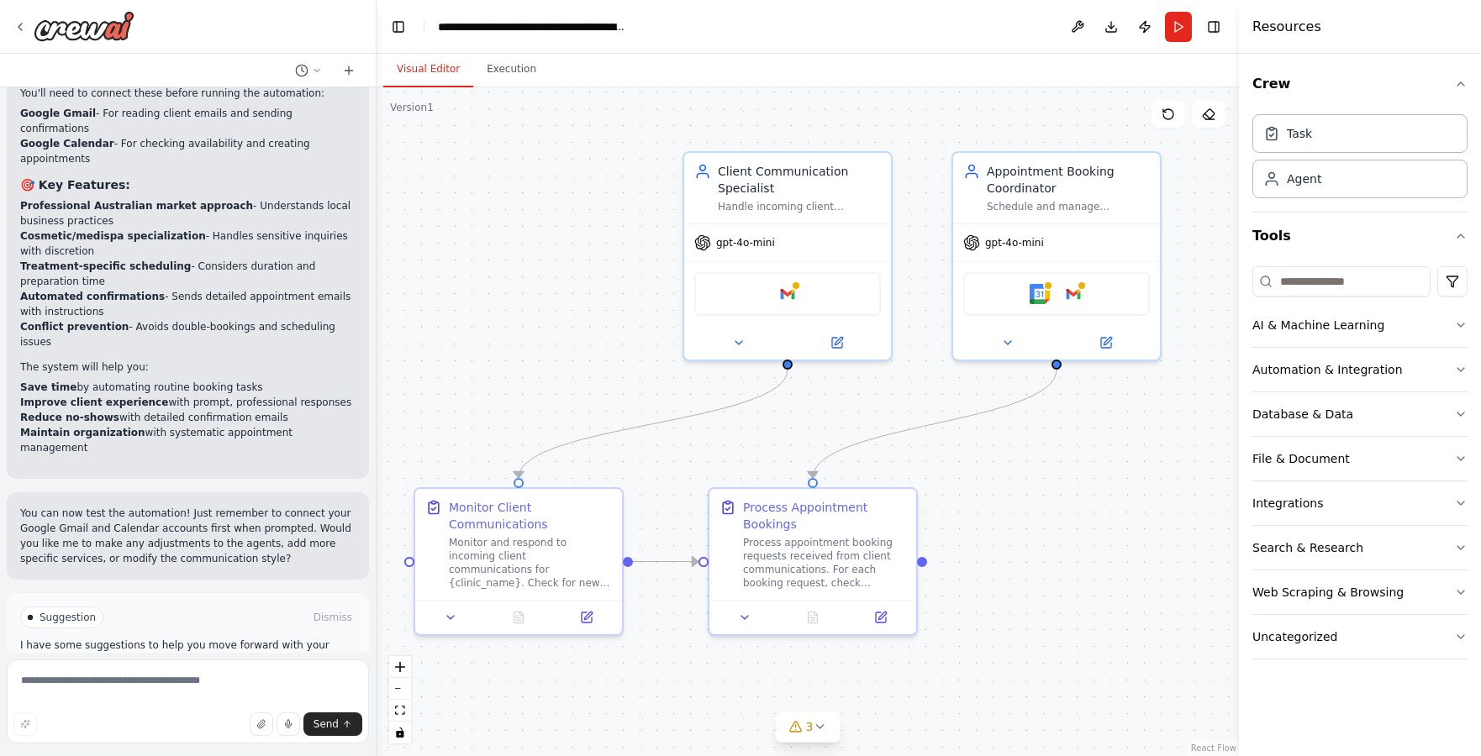
drag, startPoint x: 773, startPoint y: 134, endPoint x: 739, endPoint y: 124, distance: 35.9
click at [739, 124] on div ".deletable-edge-delete-btn { width: 20px; height: 20px; border: 0px solid #ffff…" at bounding box center [808, 421] width 862 height 669
click at [816, 564] on div "Process appointment booking requests received from client communications. For e…" at bounding box center [824, 560] width 163 height 54
click at [832, 551] on div "Process appointment booking requests received from client communications. For e…" at bounding box center [824, 560] width 163 height 54
click at [395, 34] on button "Toggle Left Sidebar" at bounding box center [399, 27] width 24 height 24
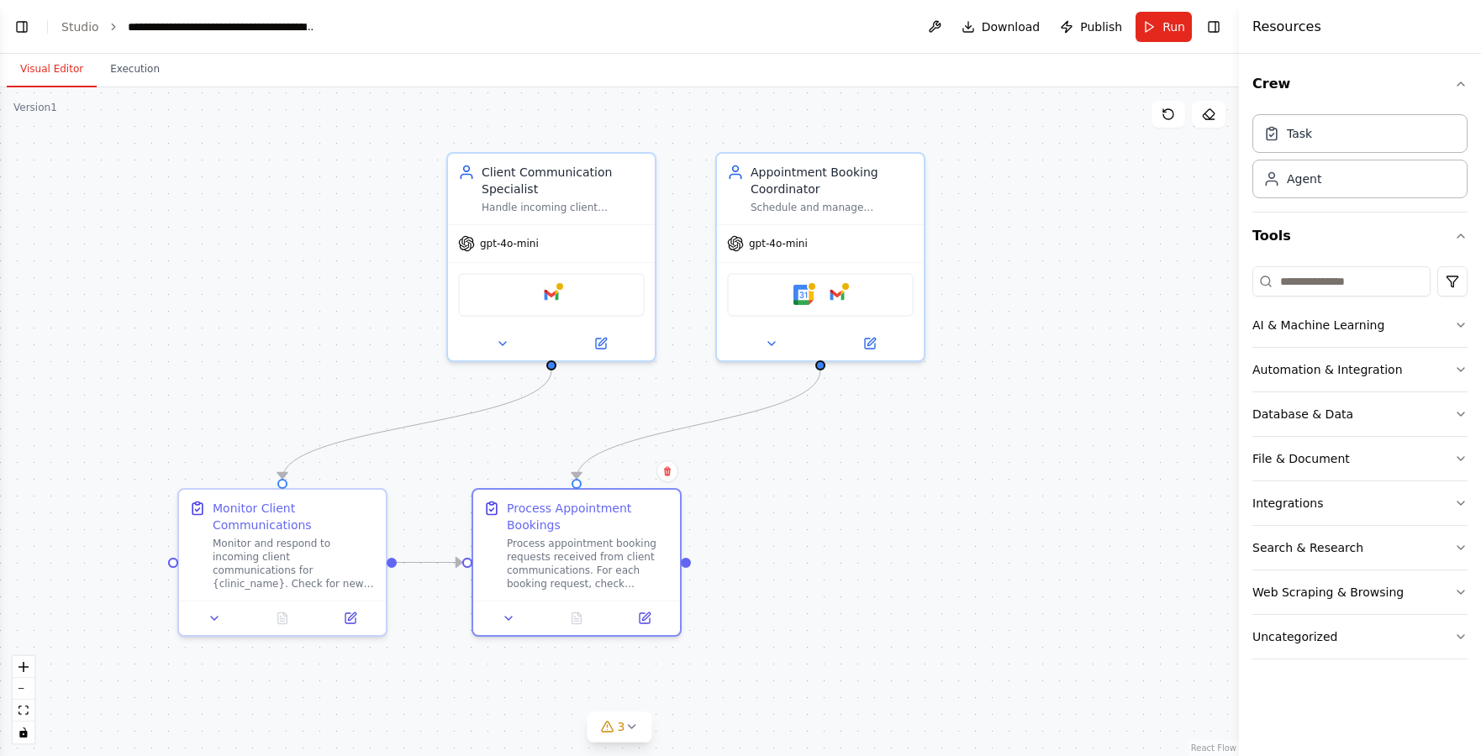
drag, startPoint x: 239, startPoint y: 140, endPoint x: 379, endPoint y: 140, distance: 140.4
click at [379, 140] on div ".deletable-edge-delete-btn { width: 20px; height: 20px; border: 0px solid #ffff…" at bounding box center [619, 421] width 1239 height 669
click at [351, 619] on icon at bounding box center [350, 615] width 10 height 10
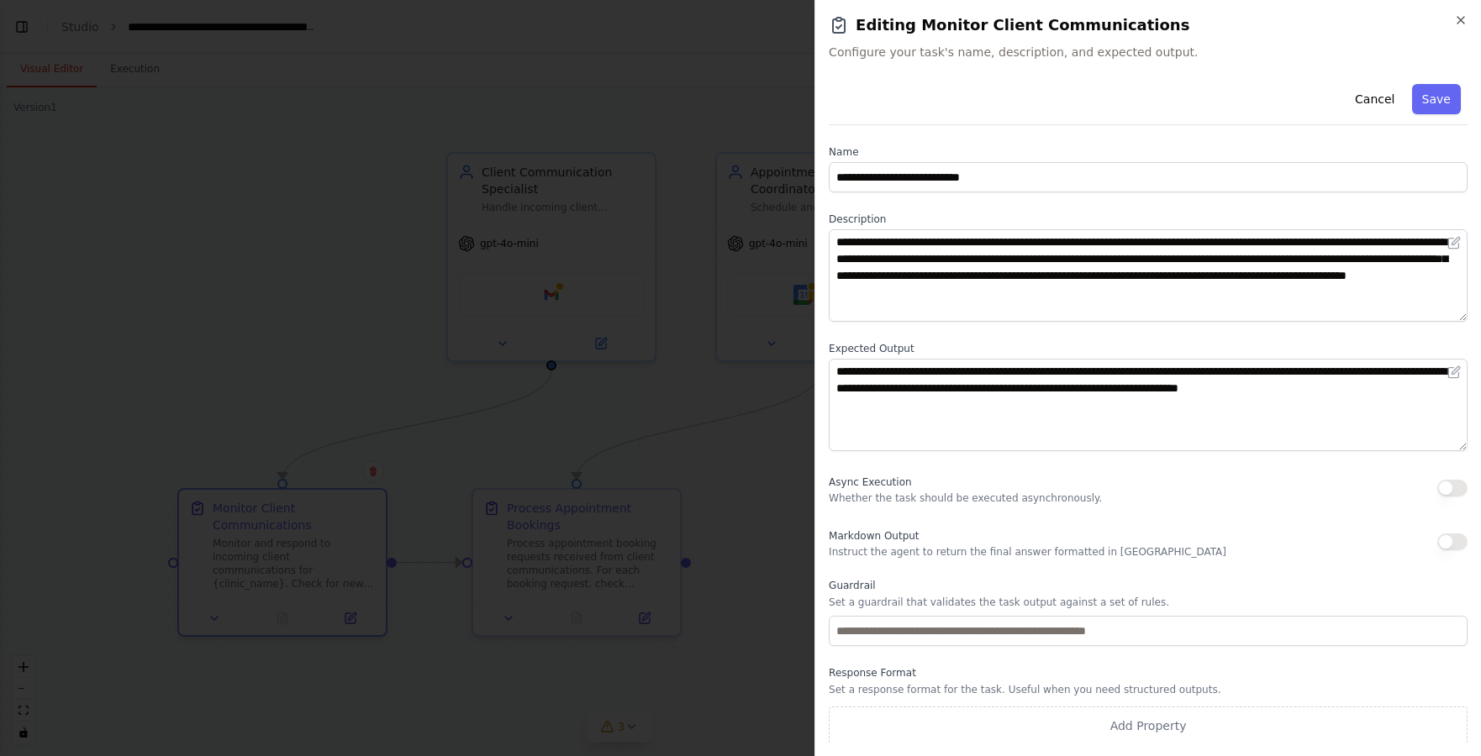
scroll to position [3, 0]
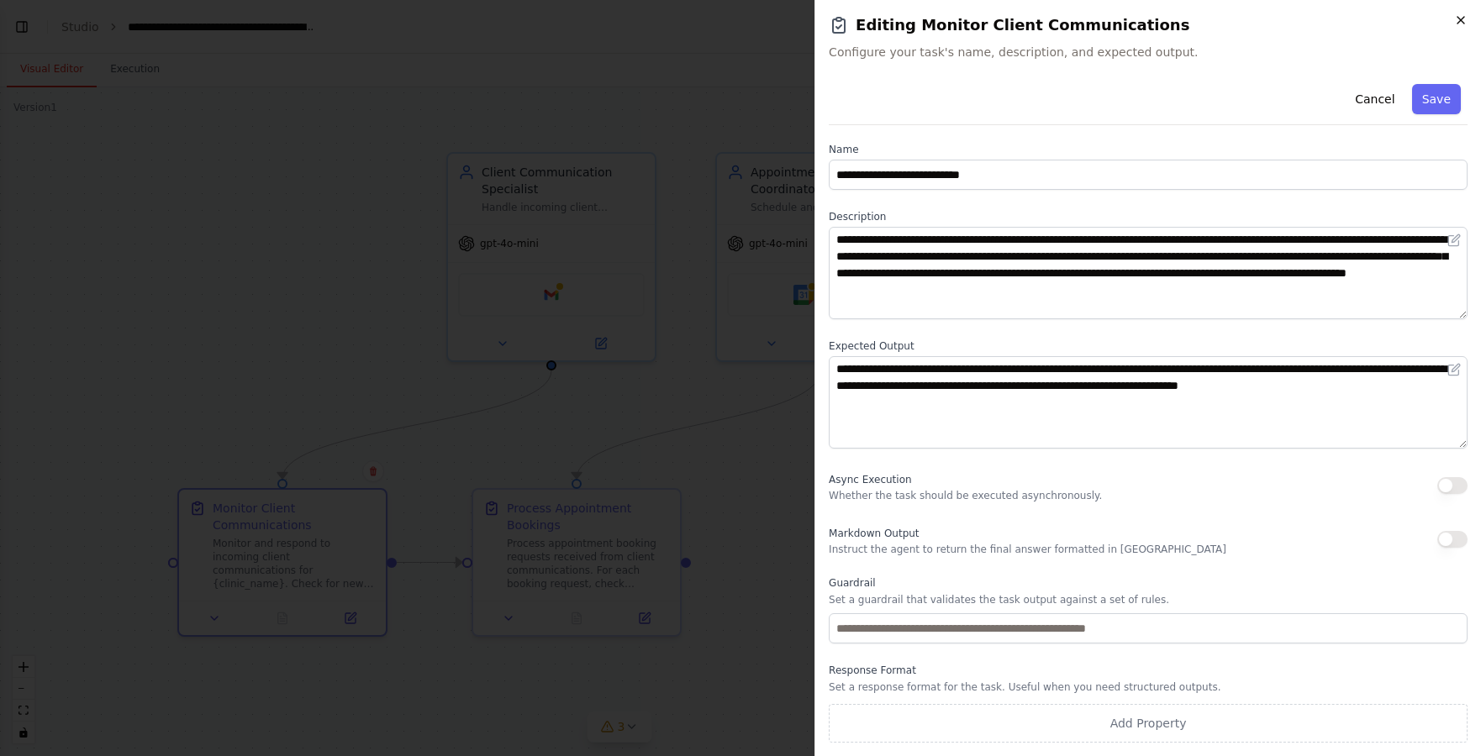
click at [1458, 22] on icon "button" at bounding box center [1460, 20] width 7 height 7
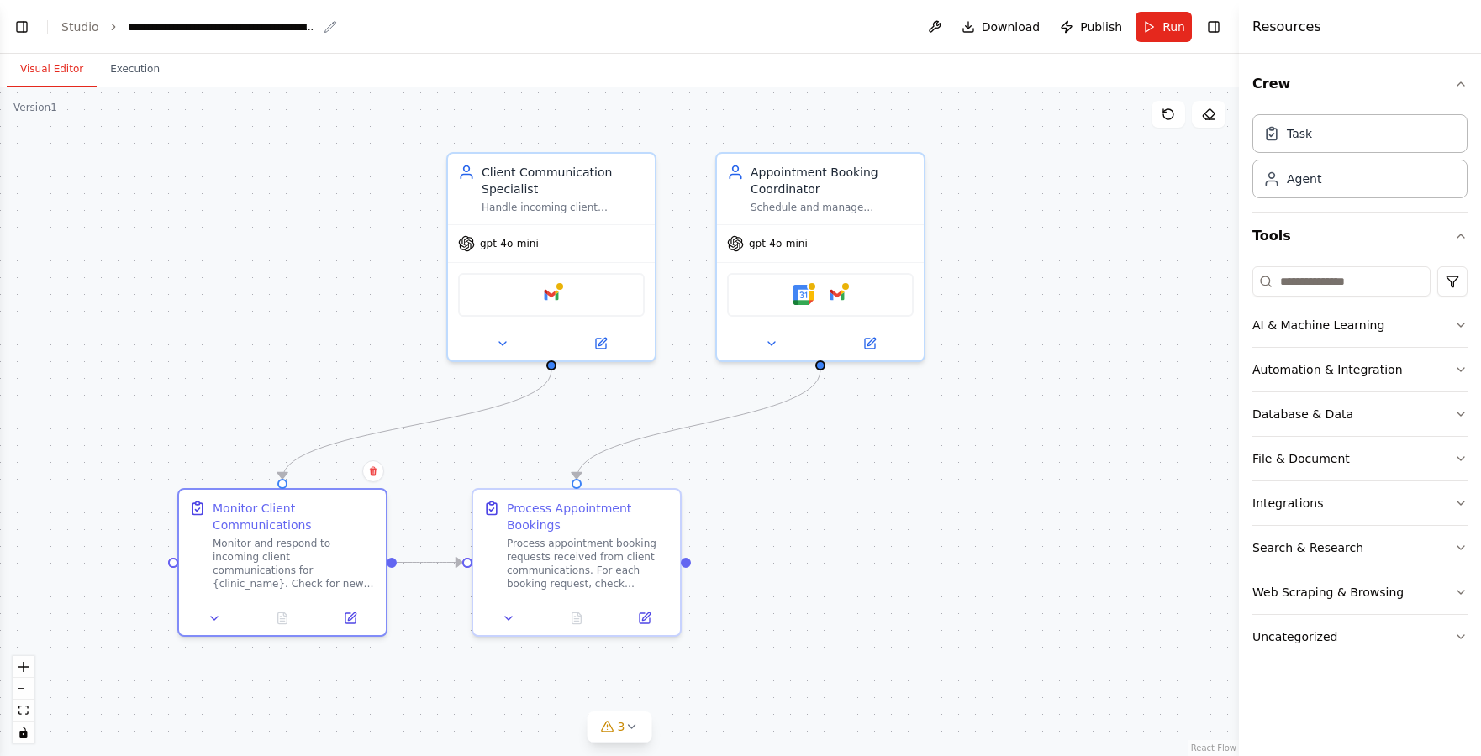
click at [164, 29] on div "**********" at bounding box center [222, 26] width 189 height 17
click at [87, 29] on link "Studio" at bounding box center [80, 26] width 38 height 13
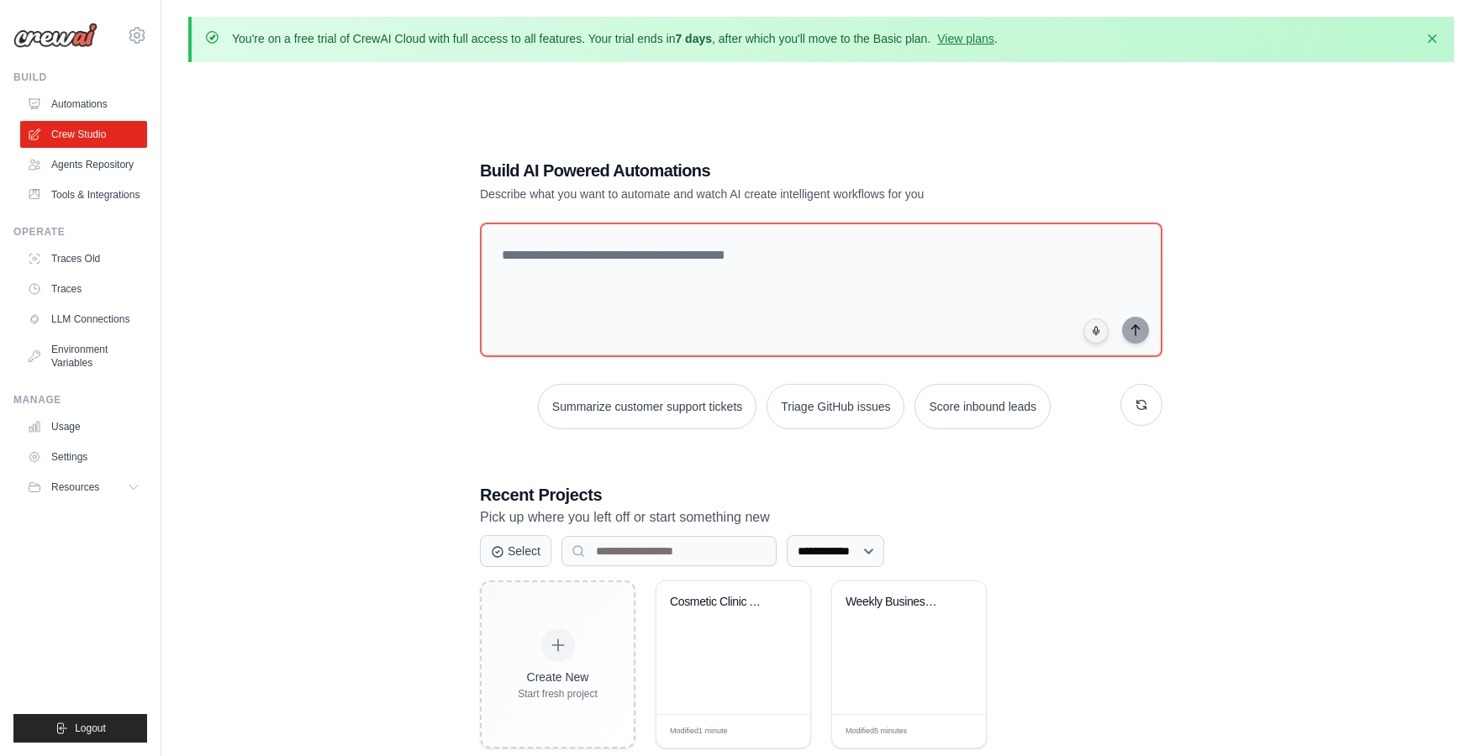
scroll to position [30, 0]
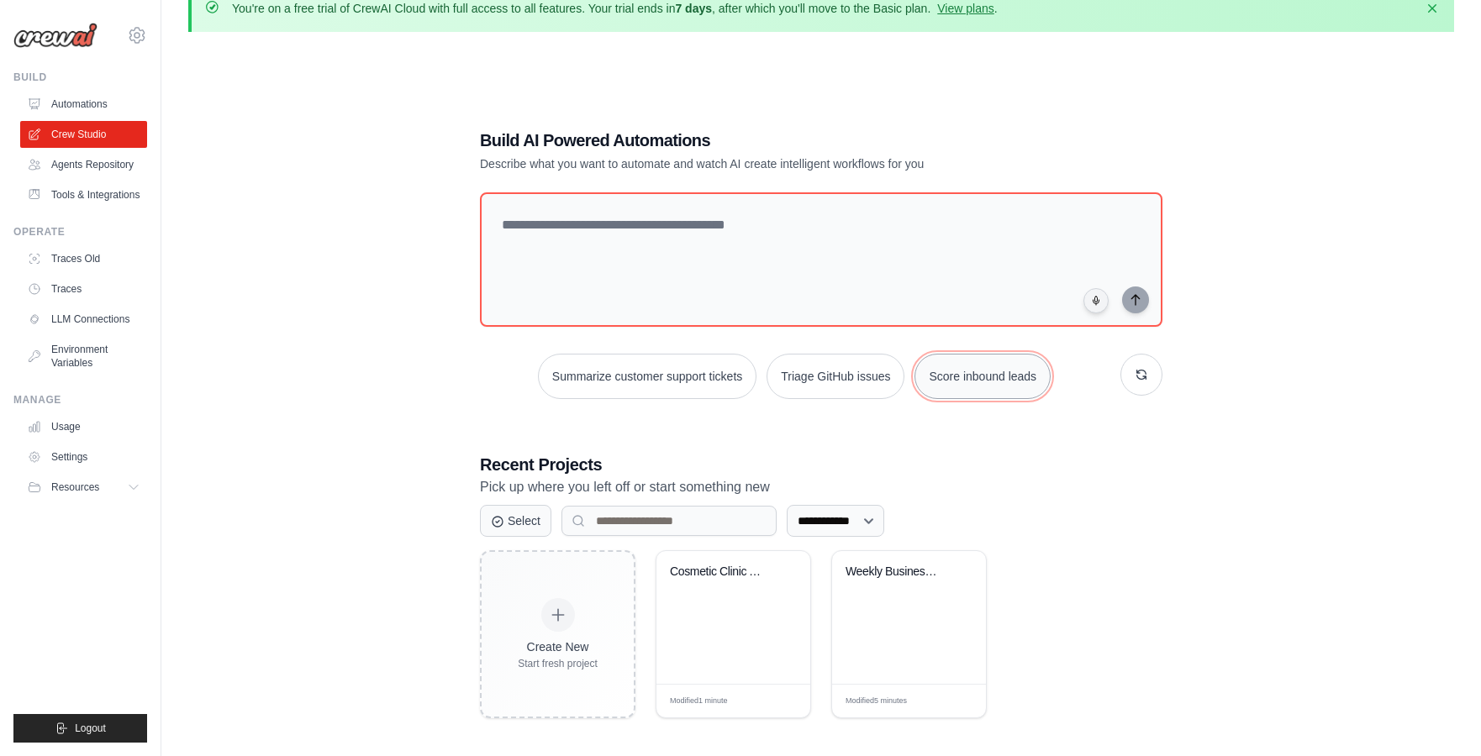
click at [946, 383] on button "Score inbound leads" at bounding box center [982, 376] width 136 height 45
